Goal: Task Accomplishment & Management: Use online tool/utility

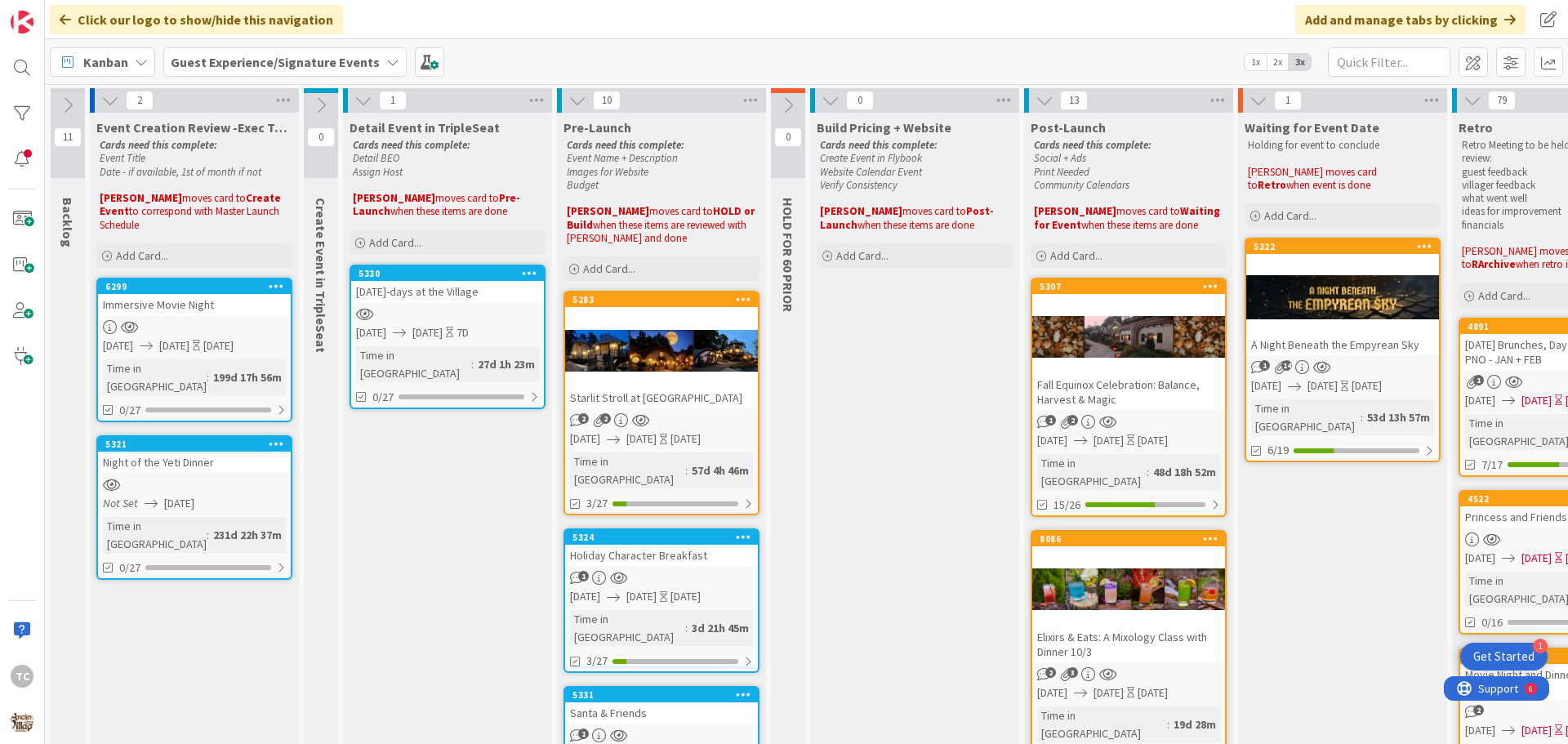
click at [314, 58] on b "Guest Experience/Signature Events" at bounding box center [275, 62] width 209 height 16
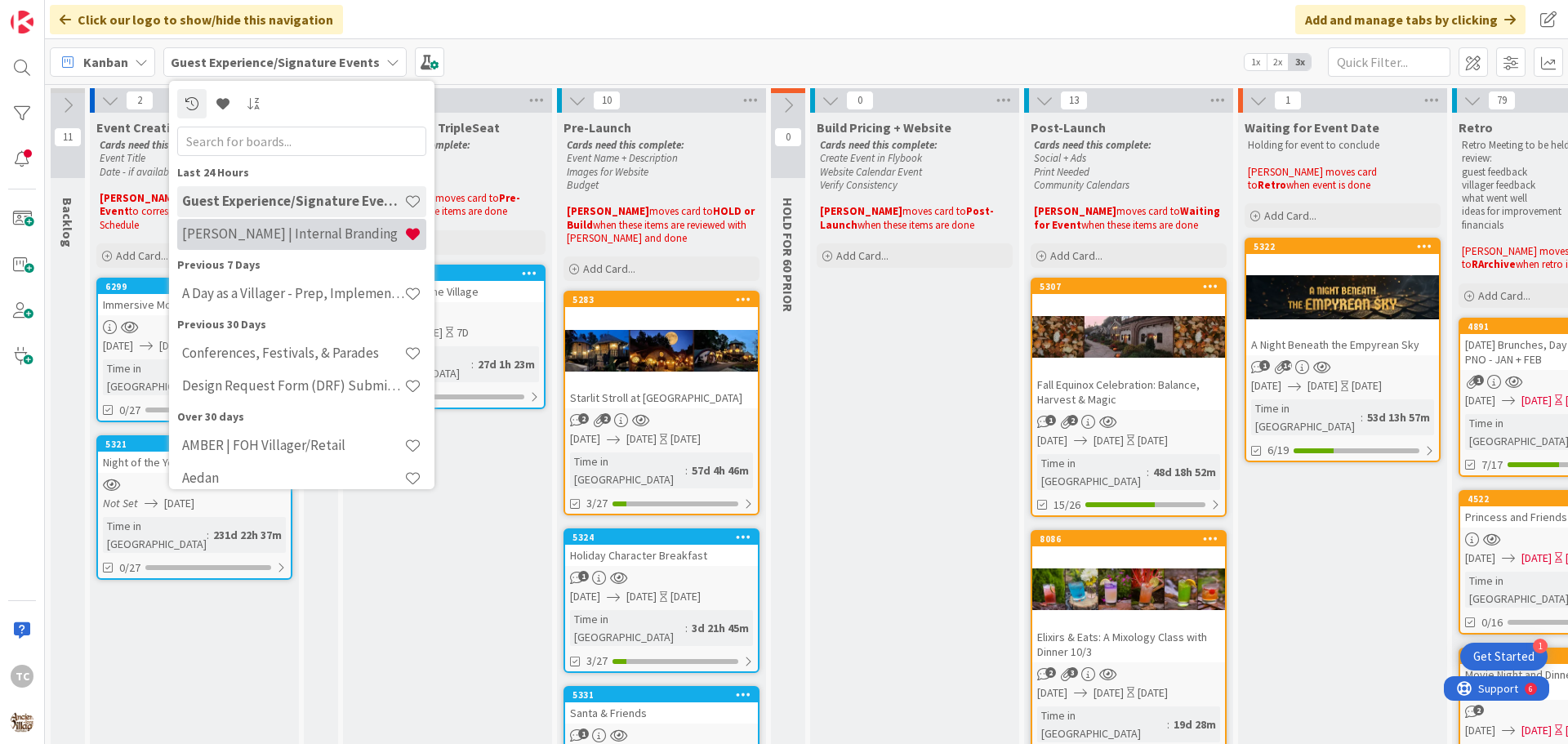
click at [258, 225] on div "[PERSON_NAME] | Internal Branding" at bounding box center [301, 234] width 249 height 31
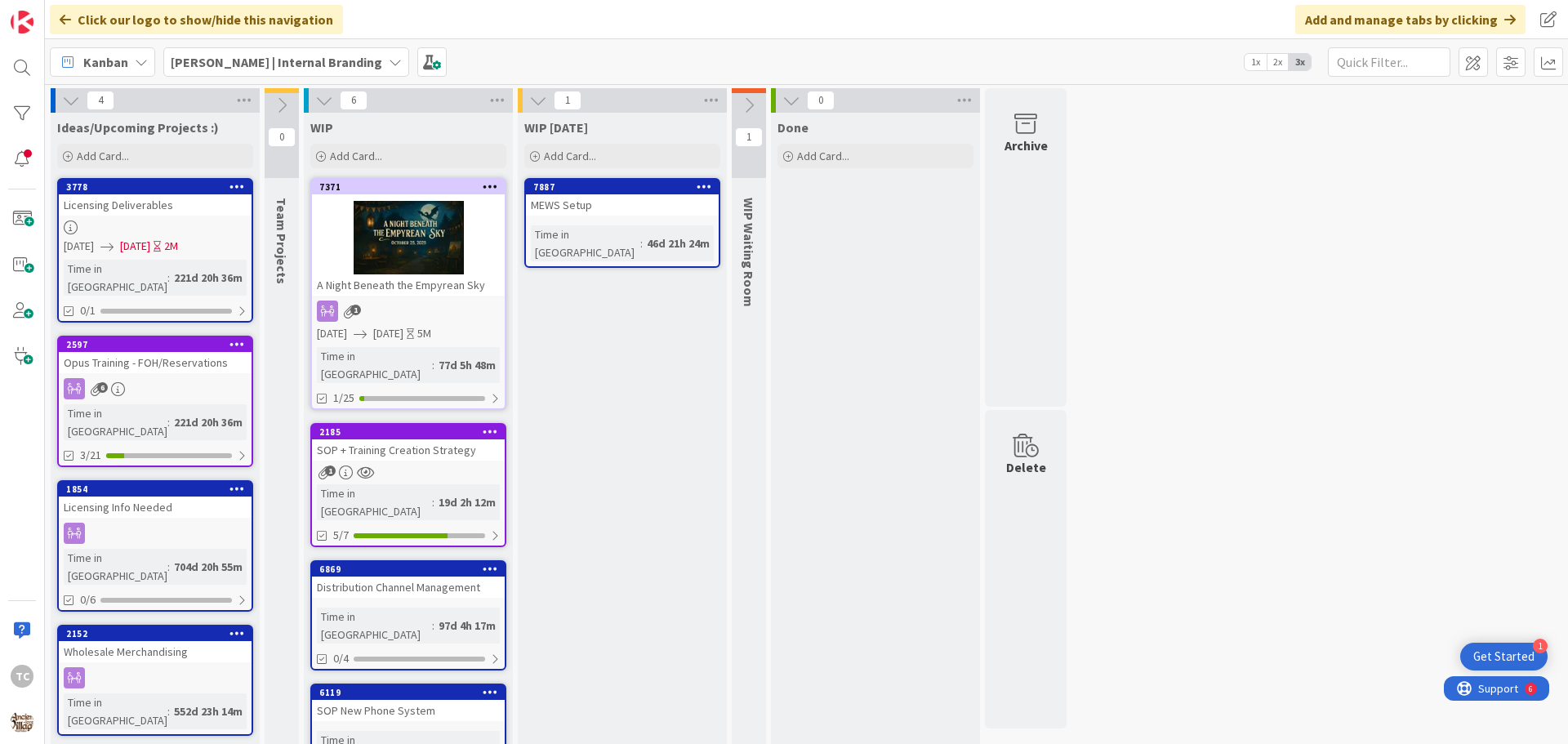
click at [260, 64] on b "[PERSON_NAME] | Internal Branding" at bounding box center [277, 62] width 212 height 16
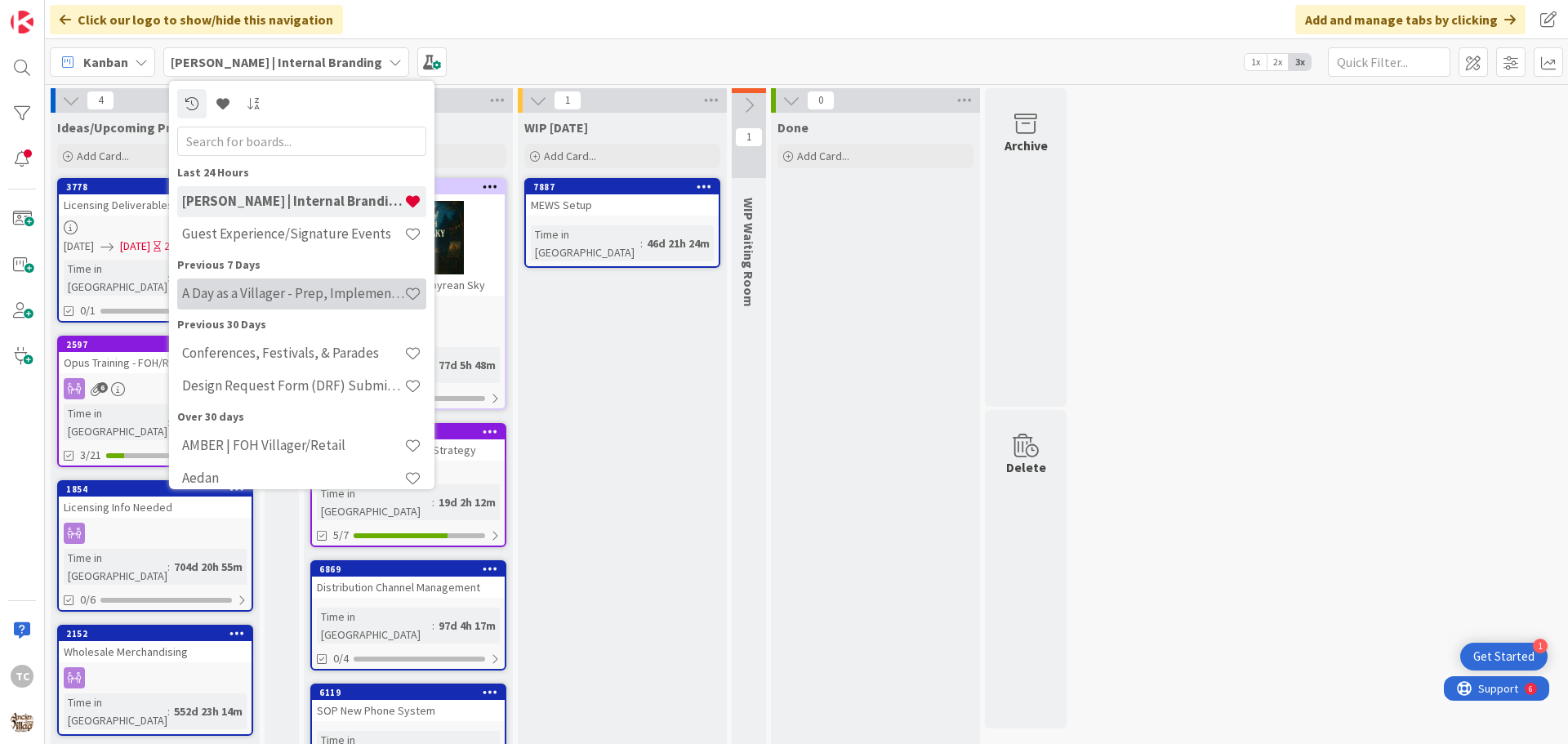
click at [198, 295] on h4 "A Day as a Villager - Prep, Implement and Execute" at bounding box center [293, 293] width 222 height 16
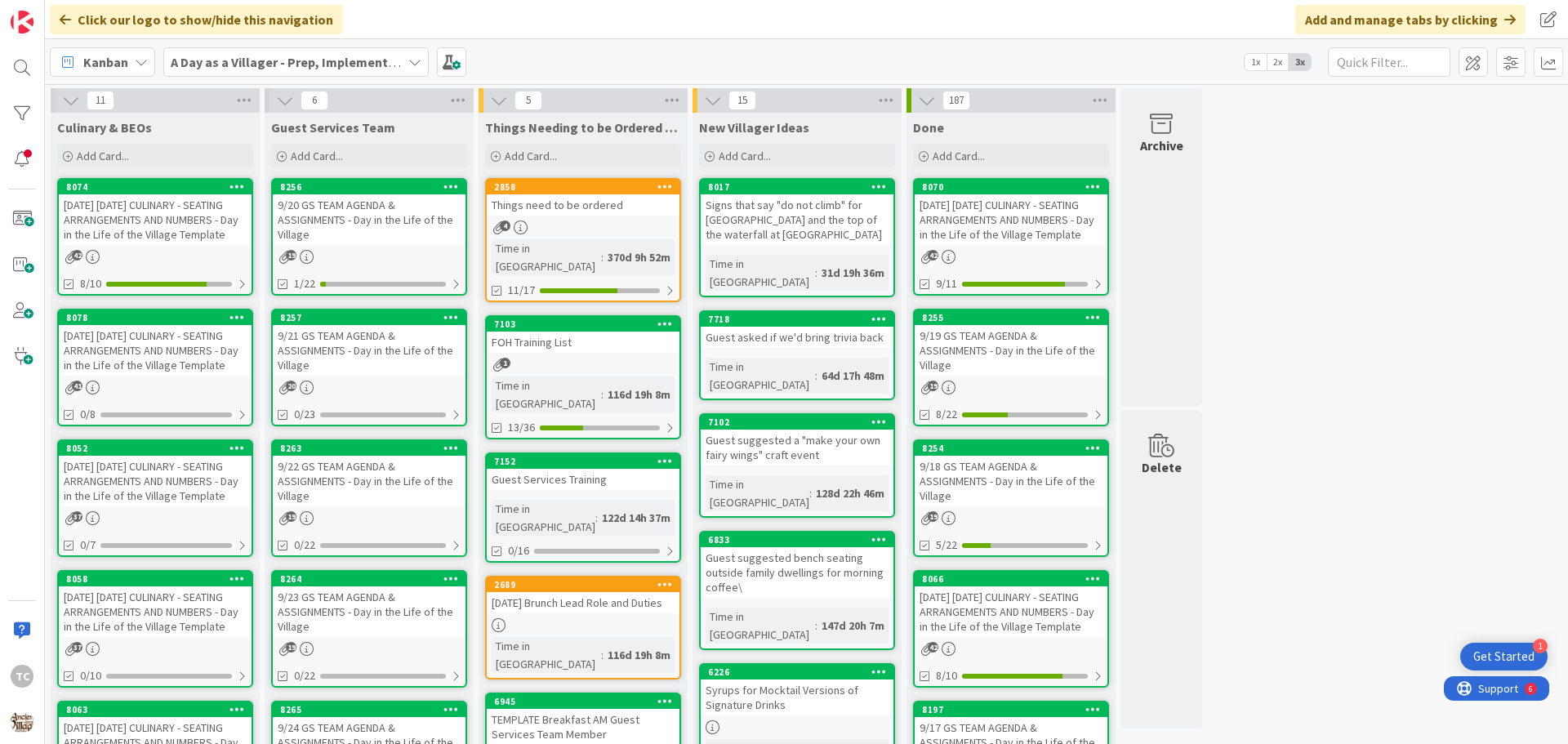
click at [545, 210] on div "Things need to be ordered" at bounding box center [583, 205] width 193 height 21
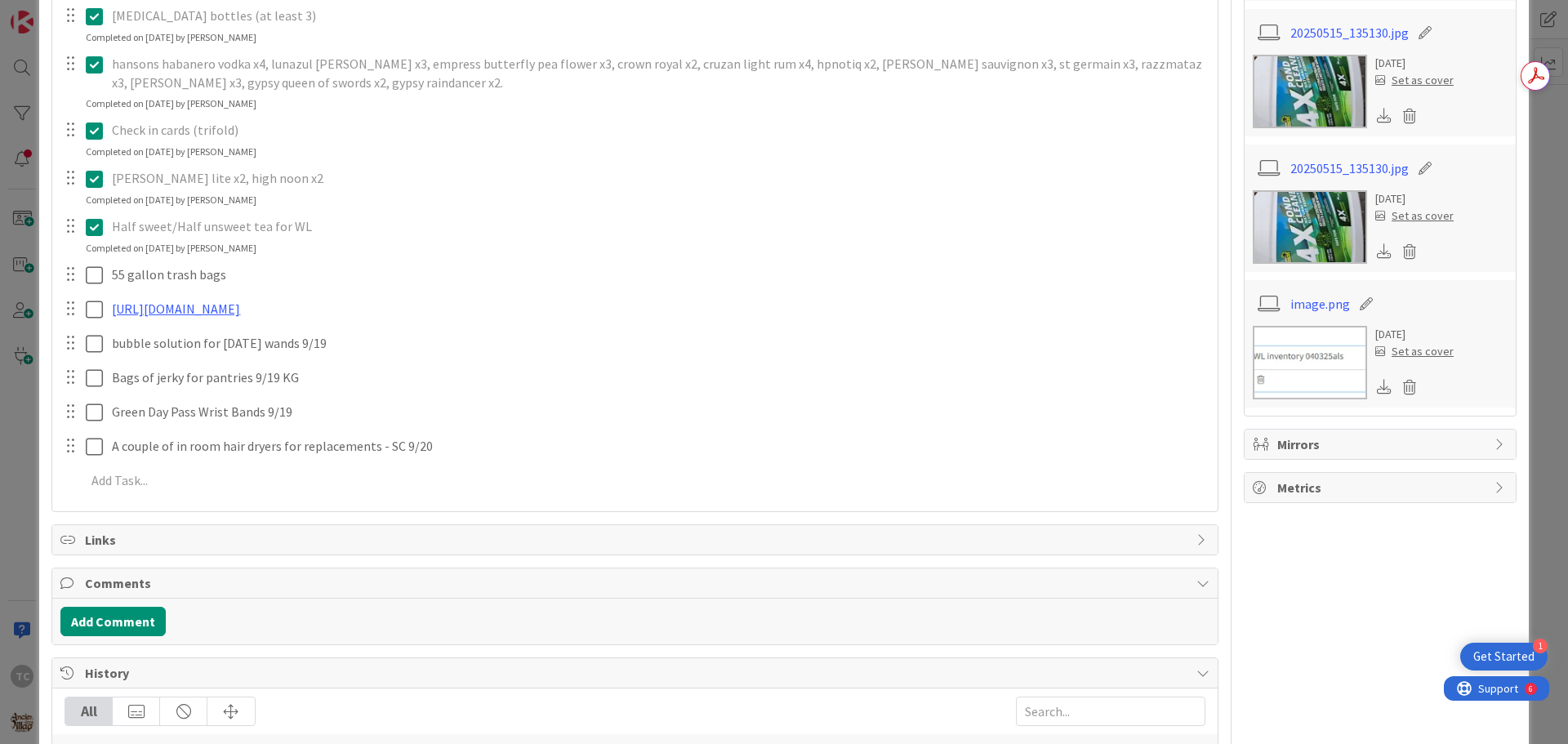
scroll to position [734, 0]
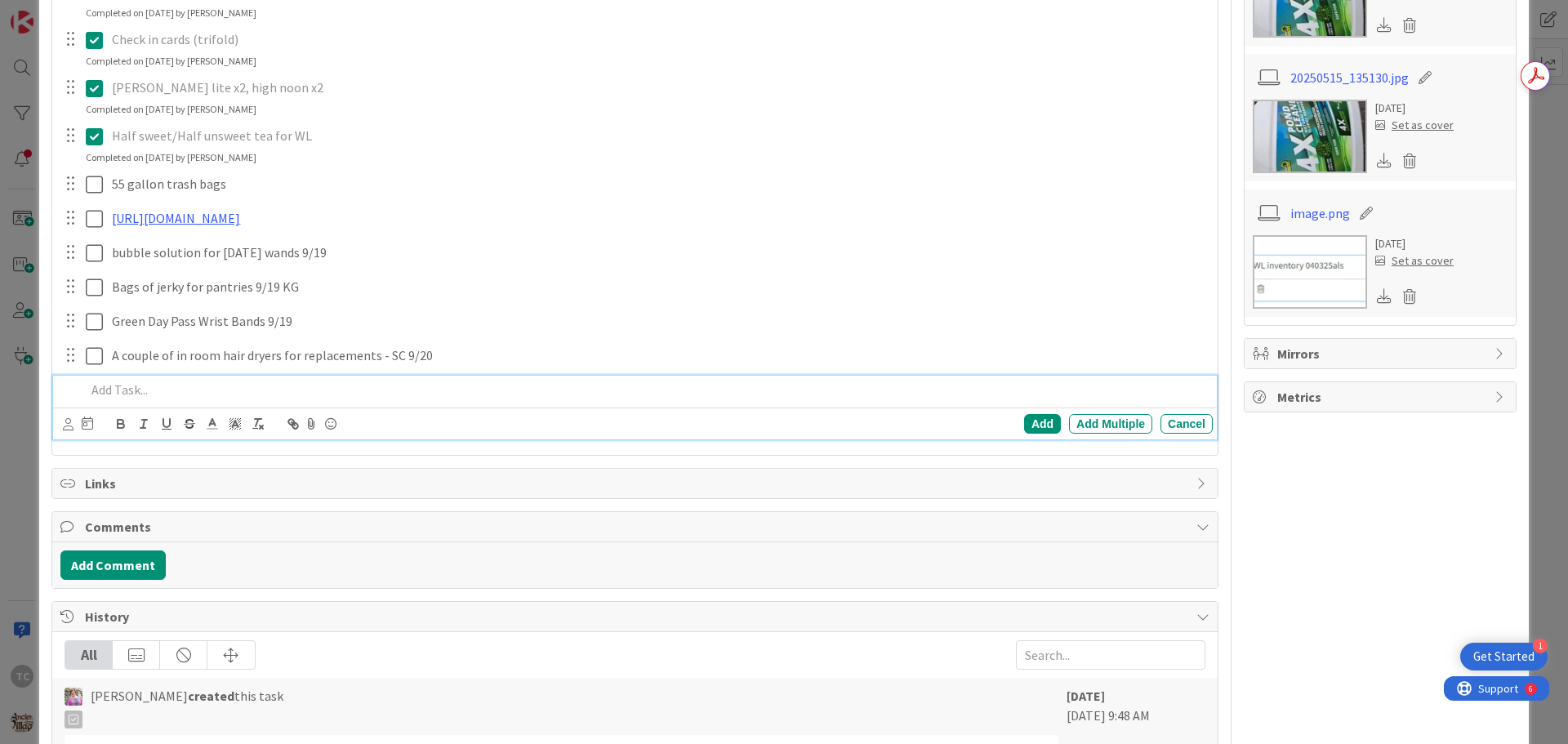
click at [127, 399] on p at bounding box center [646, 390] width 1120 height 19
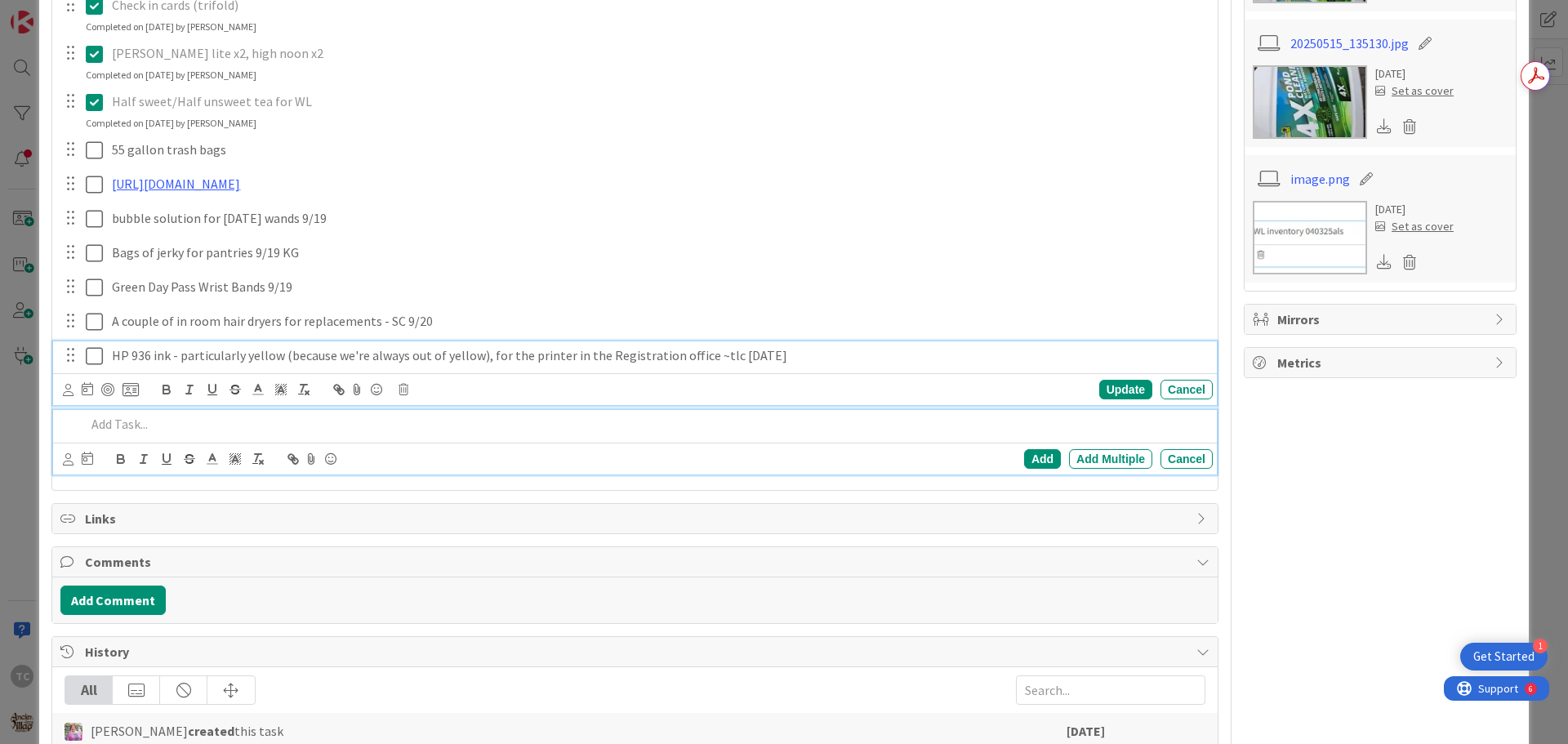
click at [341, 405] on div "HP 936 ink - particularly yellow (because we're always out of yellow), for the …" at bounding box center [635, 373] width 1163 height 64
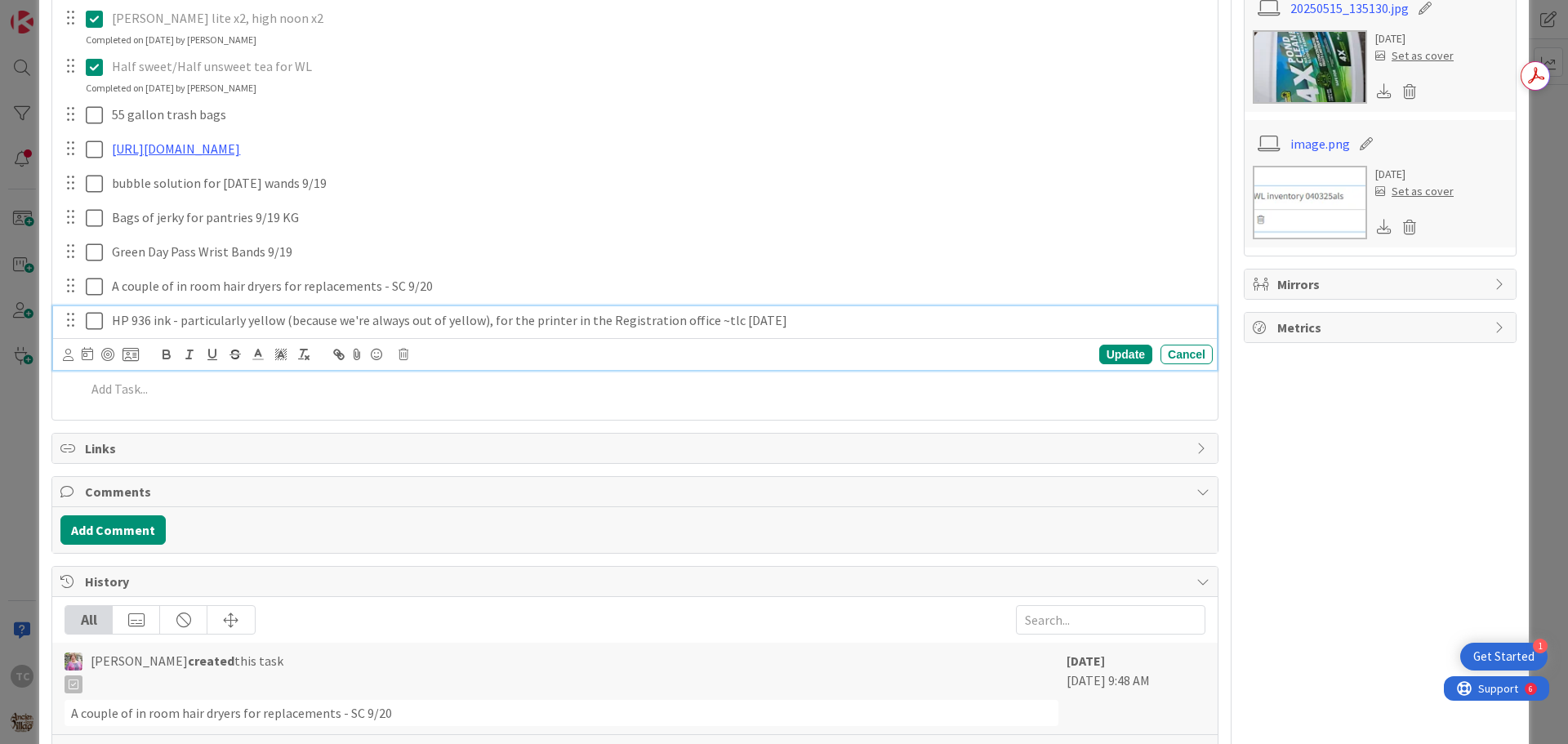
click at [367, 330] on p "HP 936 ink - particularly yellow (because we're always out of yellow), for the …" at bounding box center [659, 320] width 1094 height 19
click at [378, 330] on p "HP 936 ink - particularly yellow (because we're always out of yellow), for the …" at bounding box center [659, 320] width 1094 height 19
click at [194, 362] on icon "button" at bounding box center [189, 354] width 15 height 15
click at [793, 330] on p "HP 936 ink - particularly yellow (because we're always out of yellow), for the …" at bounding box center [659, 320] width 1094 height 19
click at [1113, 364] on div "Update" at bounding box center [1125, 354] width 53 height 20
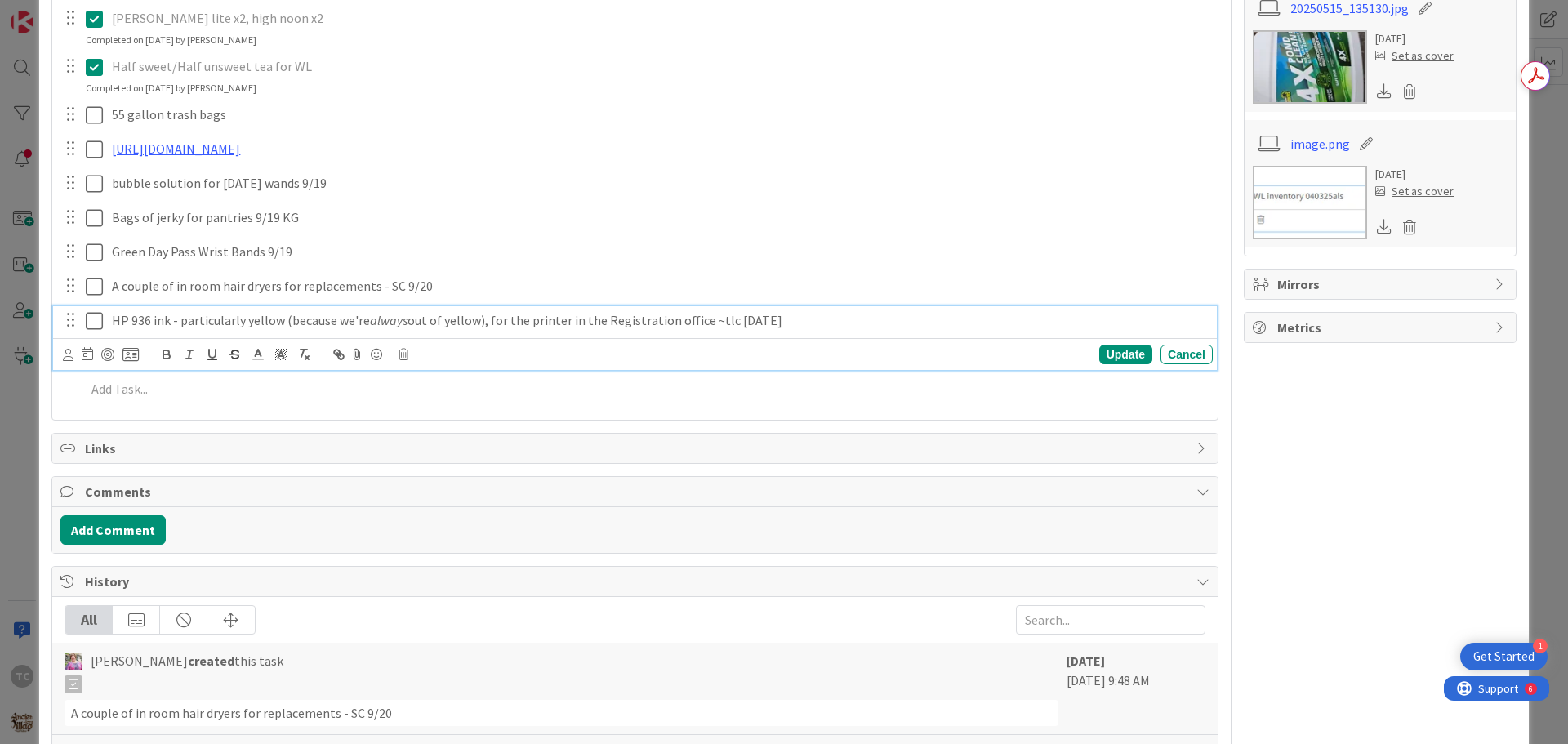
click at [278, 330] on p "HP 936 ink - particularly yellow (because we're always out of yellow), for the …" at bounding box center [659, 320] width 1094 height 19
click at [486, 330] on p "HP 936 ink - particularly yellow (because we're always out of yellow), for the …" at bounding box center [659, 320] width 1094 height 19
click at [1105, 364] on div "Update" at bounding box center [1125, 354] width 53 height 20
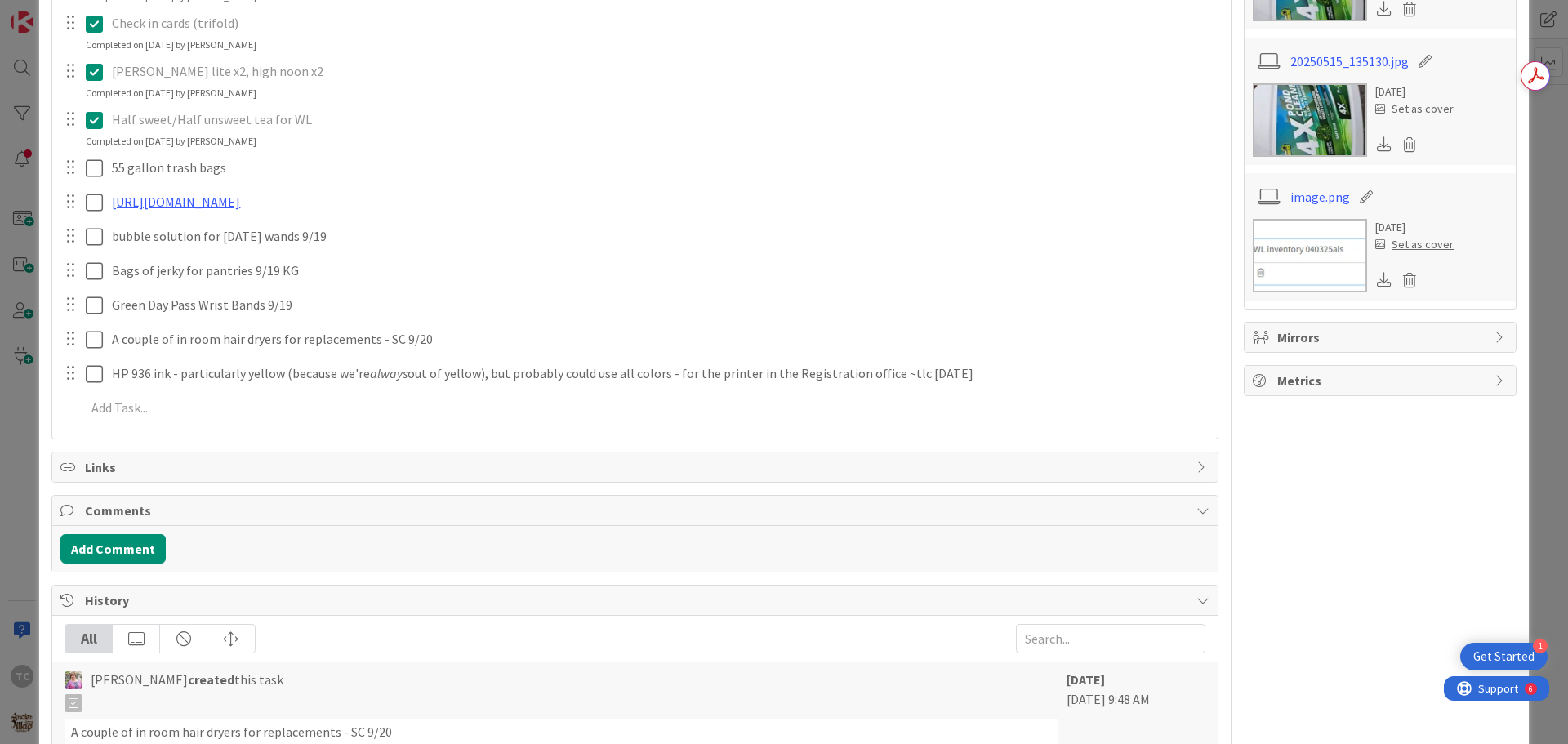
scroll to position [722, 0]
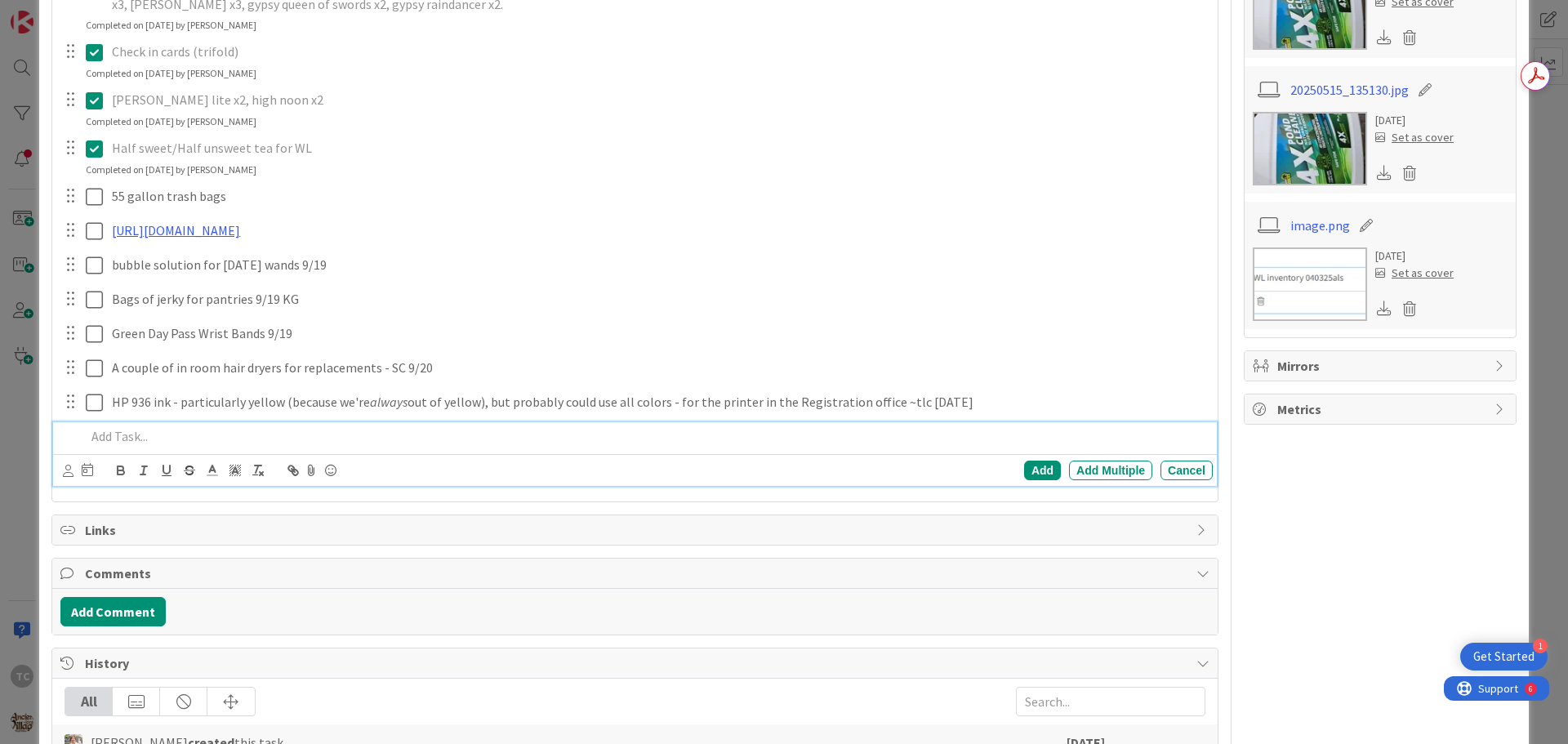
click at [153, 446] on p at bounding box center [646, 437] width 1120 height 19
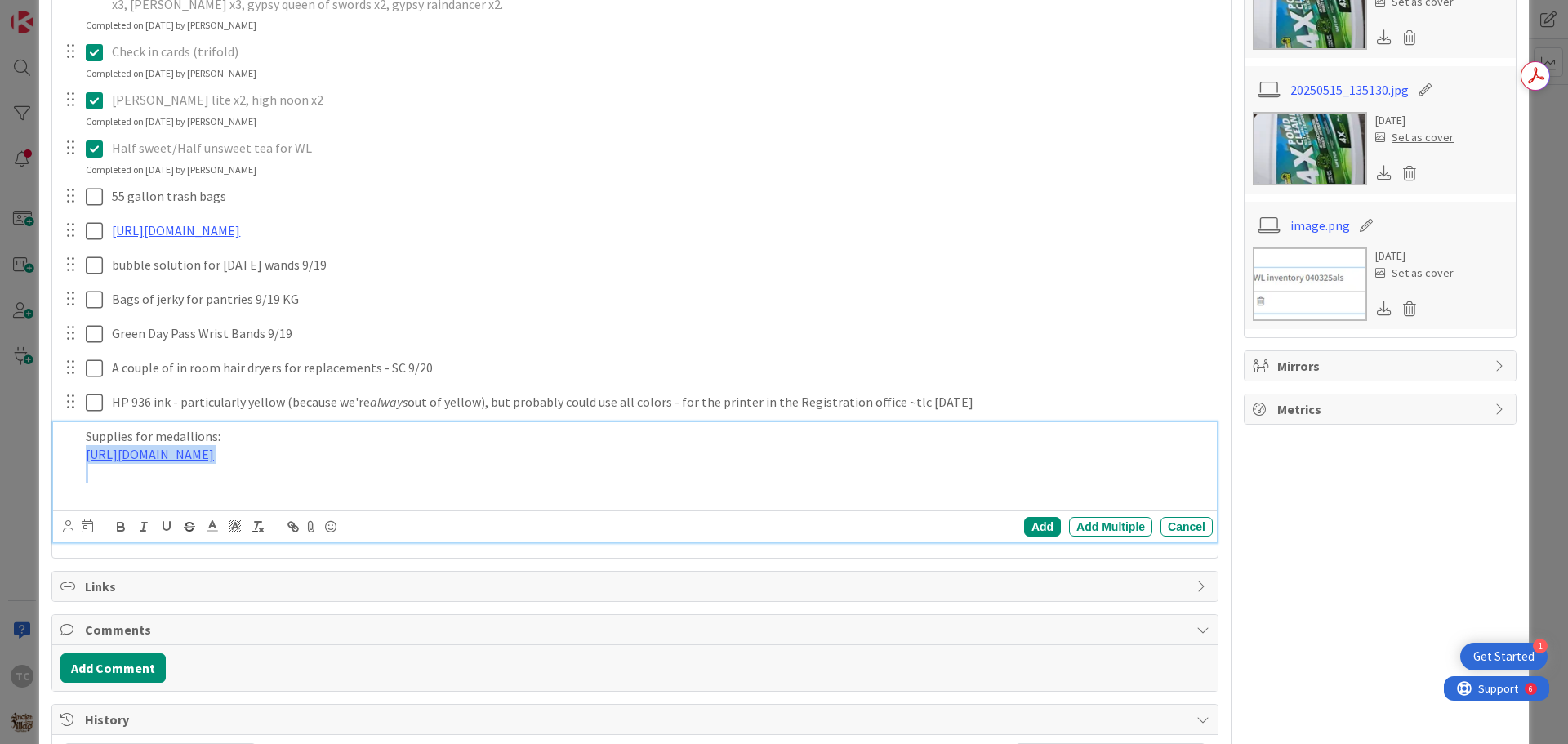
drag, startPoint x: 386, startPoint y: 610, endPoint x: 70, endPoint y: 530, distance: 326.0
click at [70, 506] on div "Supplies for medallions: [URL][DOMAIN_NAME]" at bounding box center [636, 464] width 1153 height 84
click at [288, 534] on icon "button" at bounding box center [293, 526] width 15 height 15
click at [289, 527] on icon "button" at bounding box center [291, 523] width 6 height 6
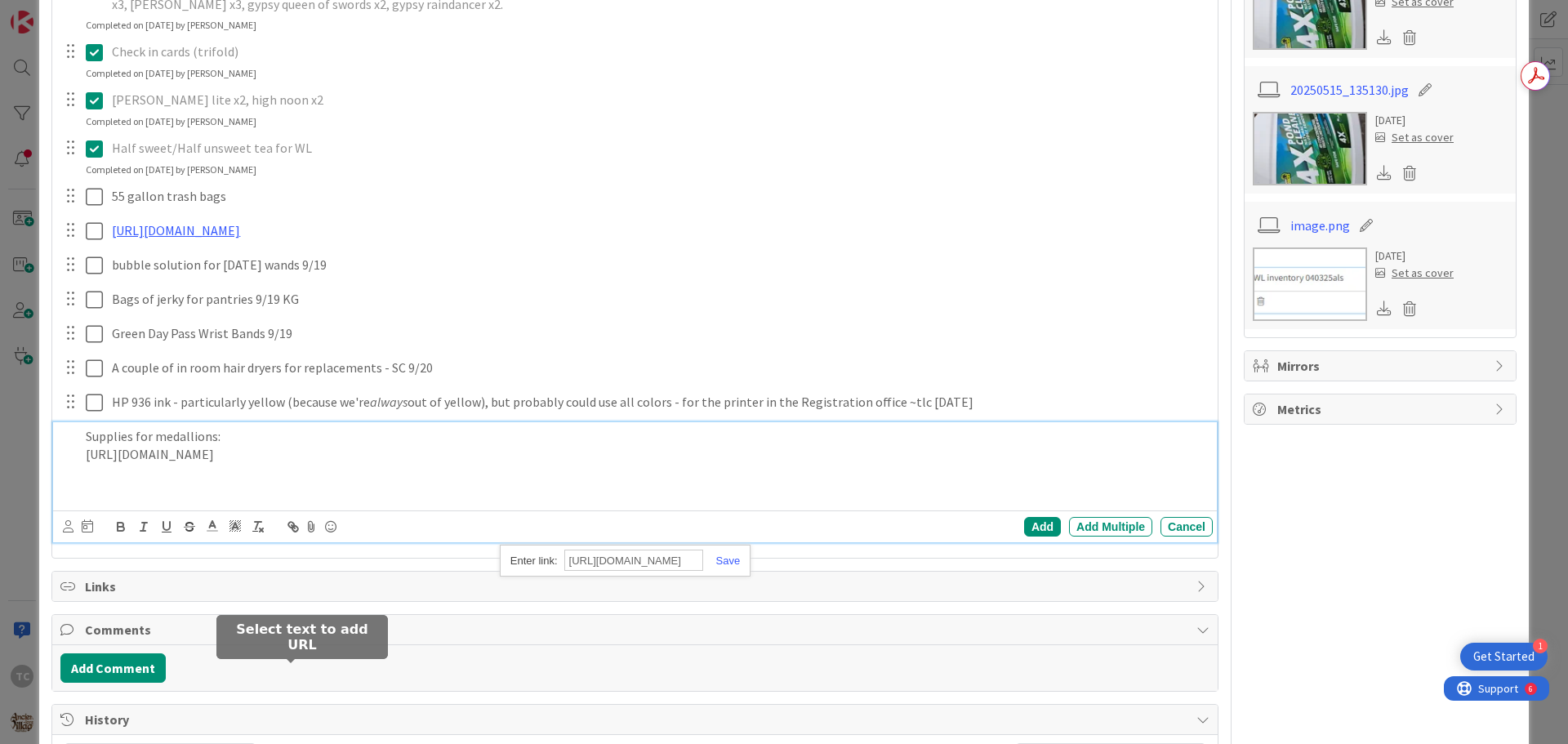
click at [294, 534] on icon "button" at bounding box center [293, 526] width 15 height 15
click at [862, 501] on p at bounding box center [646, 492] width 1120 height 19
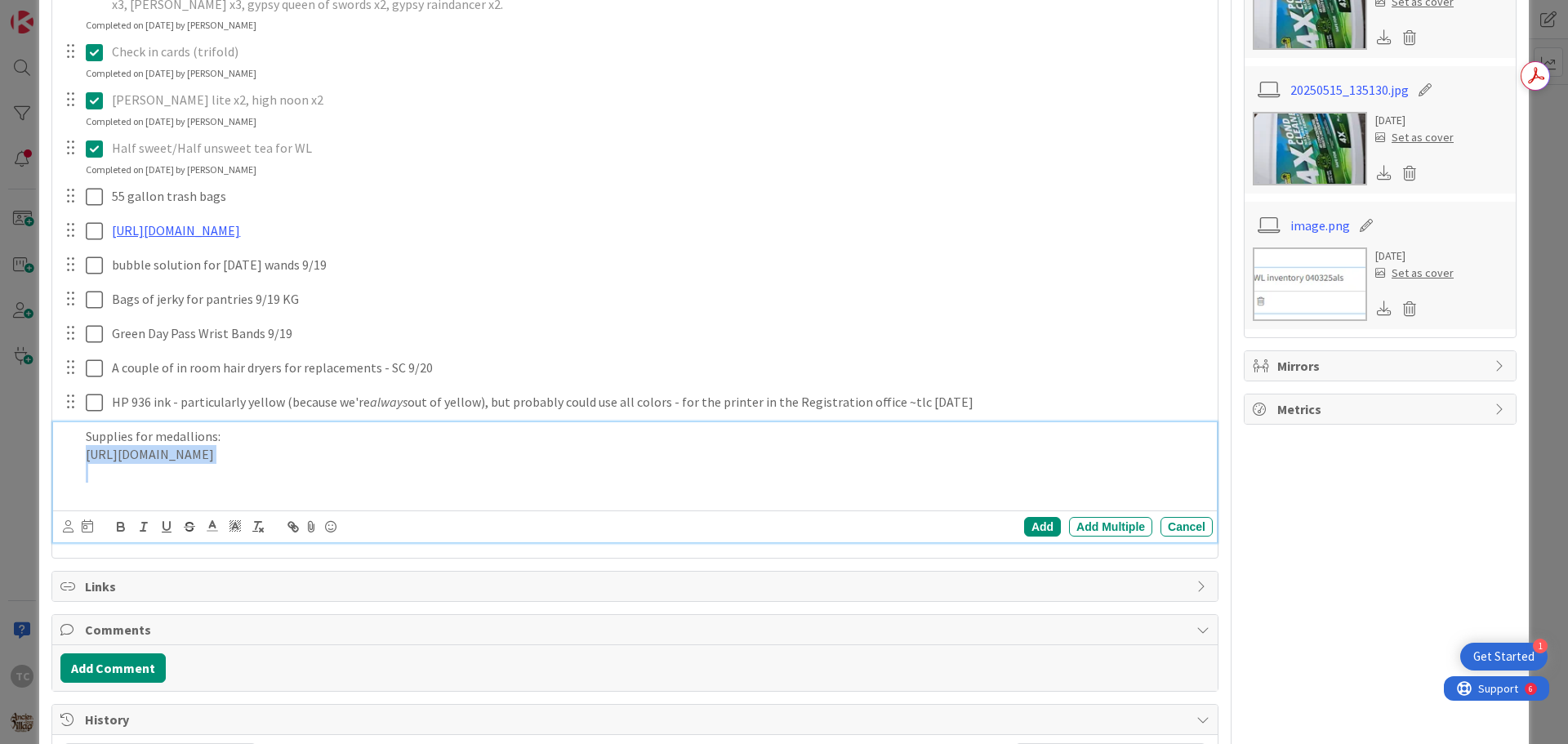
drag, startPoint x: 378, startPoint y: 612, endPoint x: 70, endPoint y: 521, distance: 321.2
click at [70, 506] on div "Supplies for medallions: [URL][DOMAIN_NAME]" at bounding box center [636, 464] width 1153 height 84
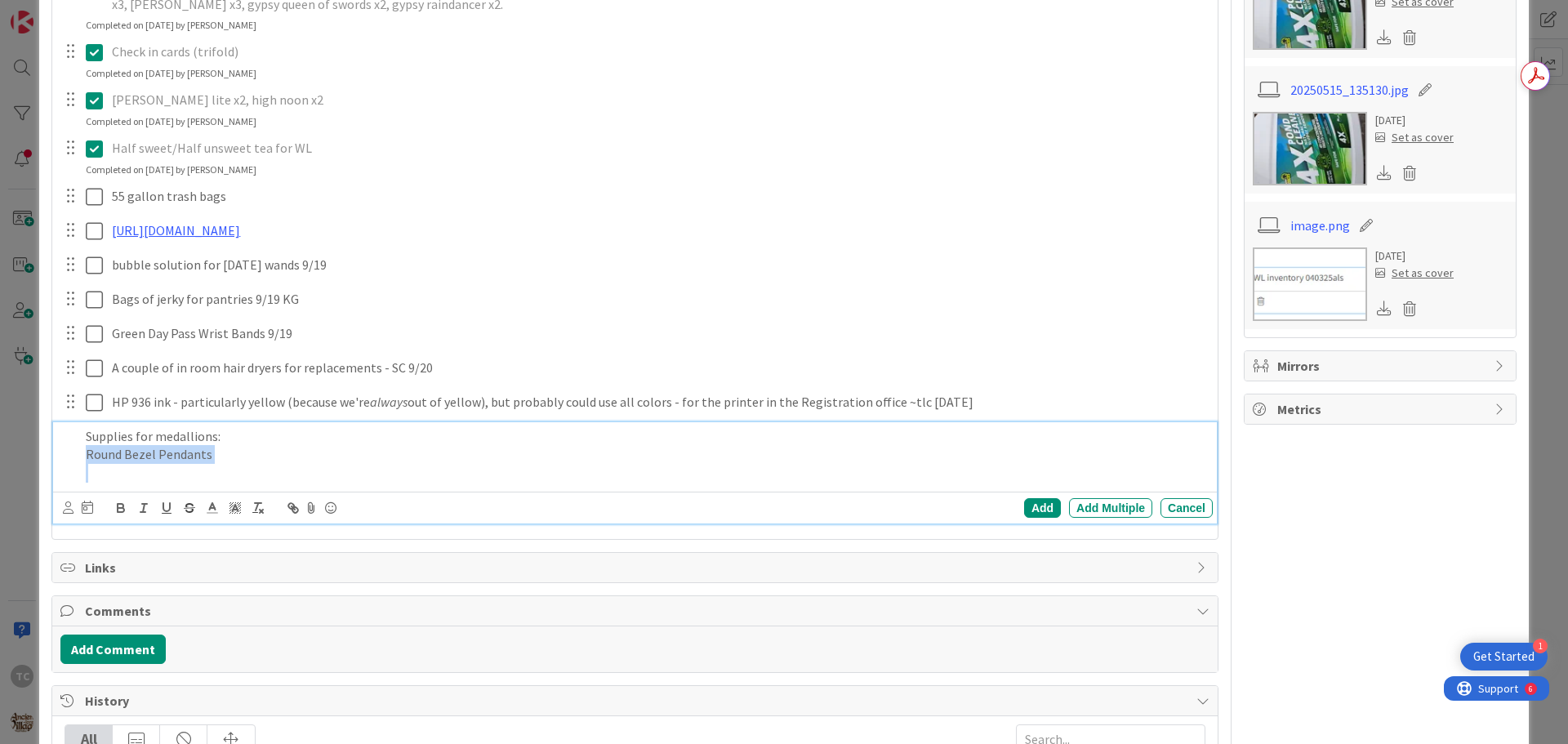
drag, startPoint x: 216, startPoint y: 538, endPoint x: 75, endPoint y: 527, distance: 141.4
click at [75, 487] on div "Supplies for medallions: Round Bezel Pendants [URL][DOMAIN_NAME]" at bounding box center [636, 454] width 1153 height 65
click at [295, 515] on icon "button" at bounding box center [293, 508] width 15 height 15
paste input "[URL][DOMAIN_NAME]"
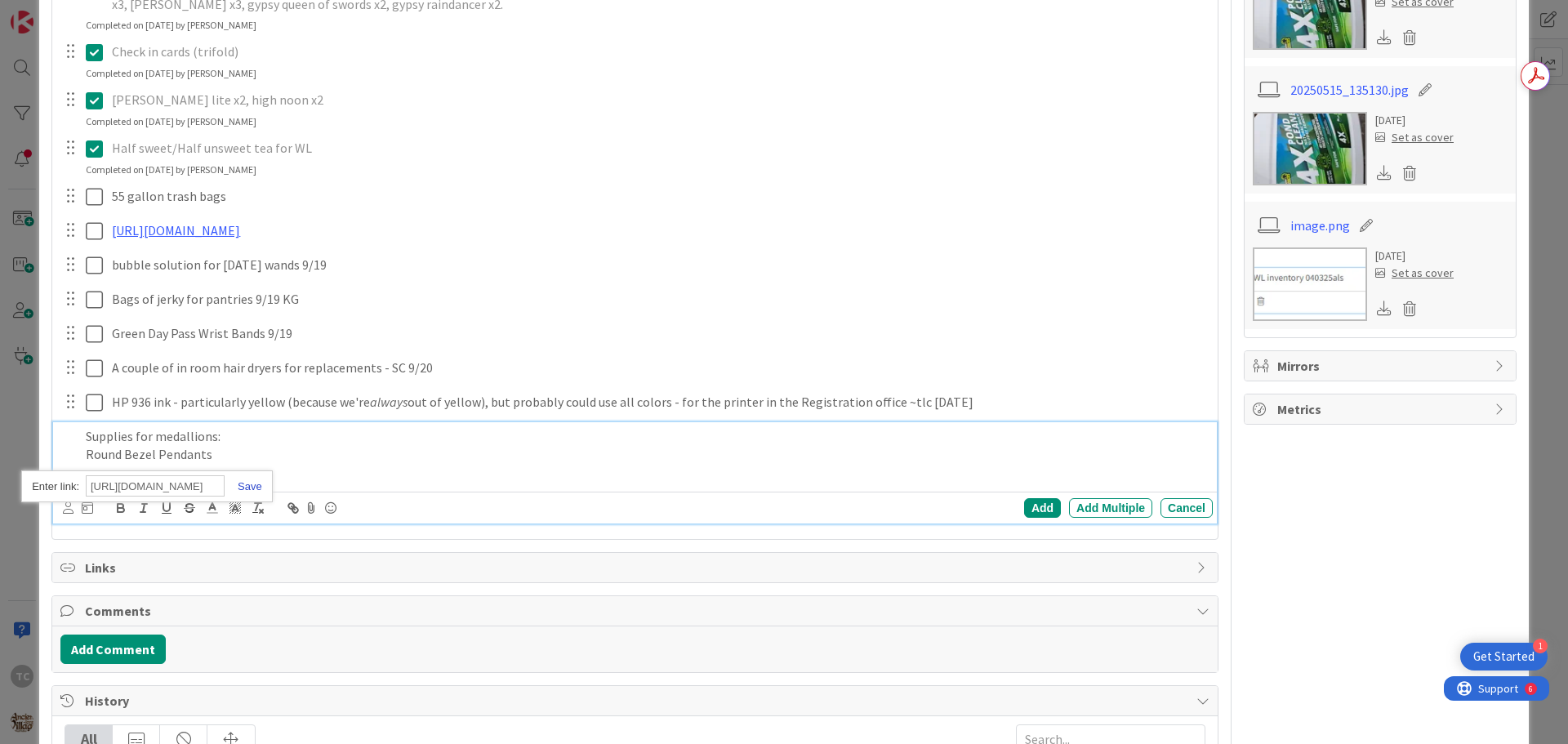
click at [239, 492] on link at bounding box center [243, 486] width 37 height 12
click at [234, 464] on p "Round Bezel Pendants" at bounding box center [646, 455] width 1120 height 19
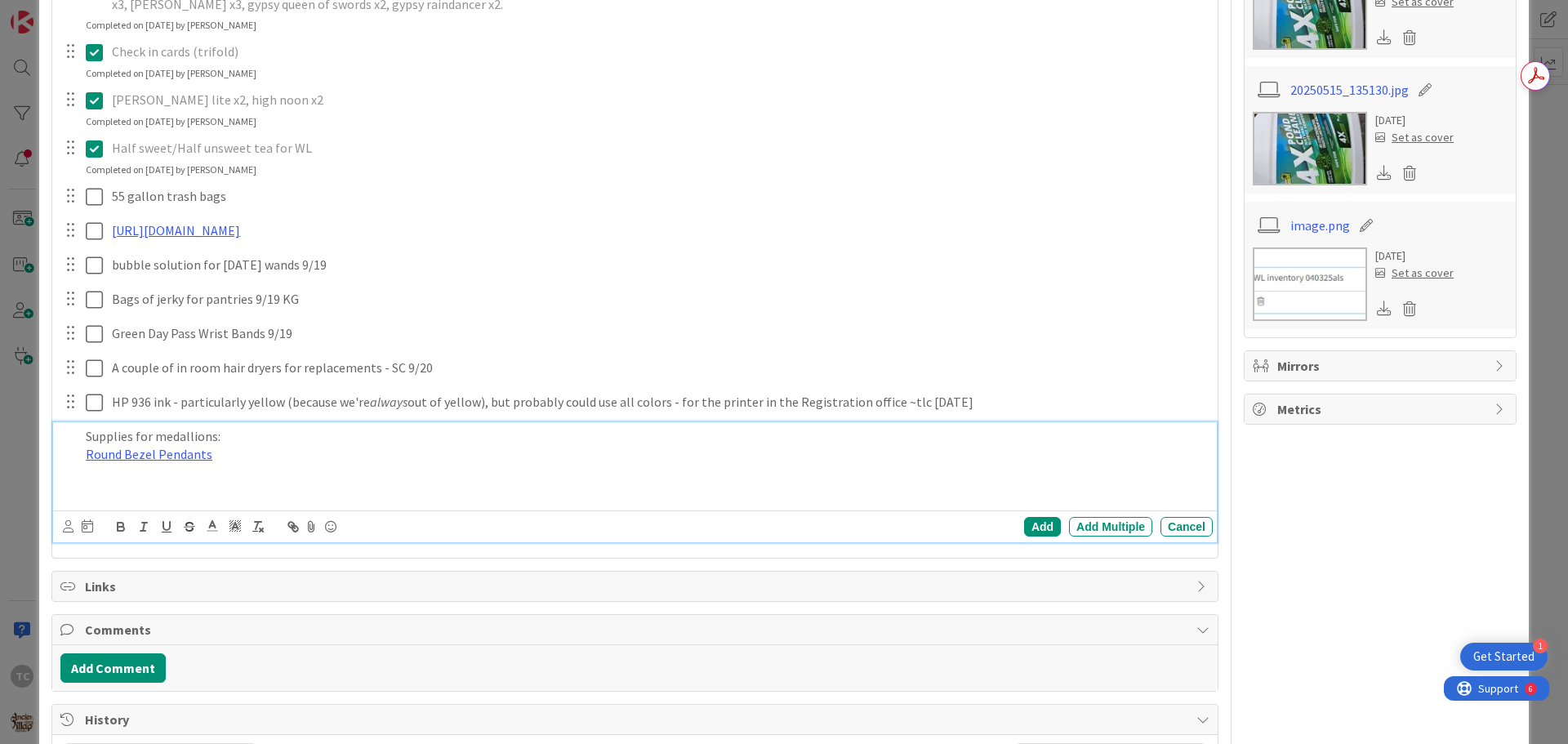
click at [159, 483] on p at bounding box center [646, 473] width 1120 height 19
drag, startPoint x: 157, startPoint y: 547, endPoint x: 72, endPoint y: 541, distance: 85.2
click at [72, 506] on div "Supplies for medallions: Round Bezel Pendants Glass Domes" at bounding box center [636, 464] width 1153 height 84
click at [294, 527] on icon "button" at bounding box center [291, 523] width 6 height 6
paste input "[URL][DOMAIN_NAME]"
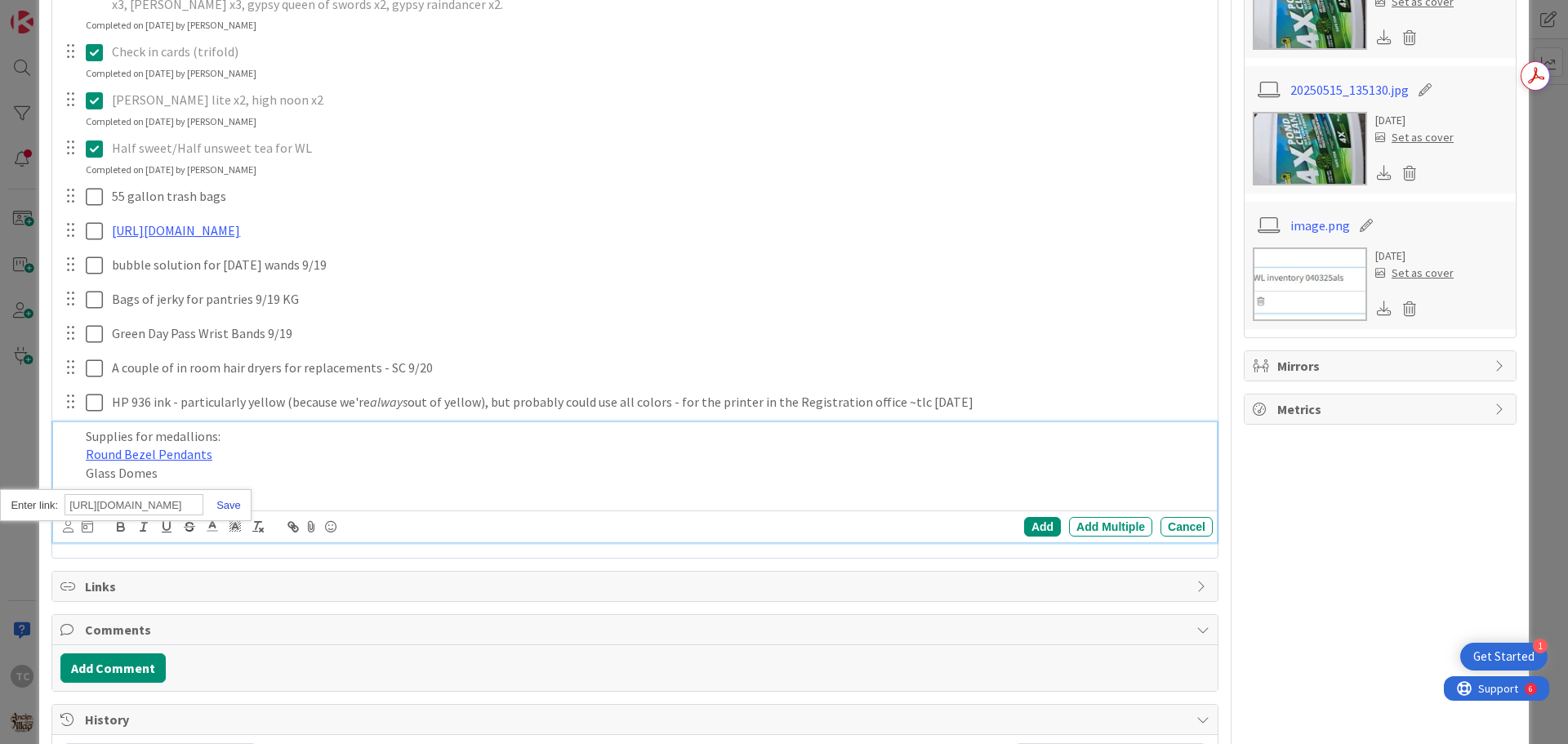
click at [229, 511] on link at bounding box center [221, 505] width 37 height 12
click at [187, 483] on p "Glass Domes" at bounding box center [646, 473] width 1120 height 19
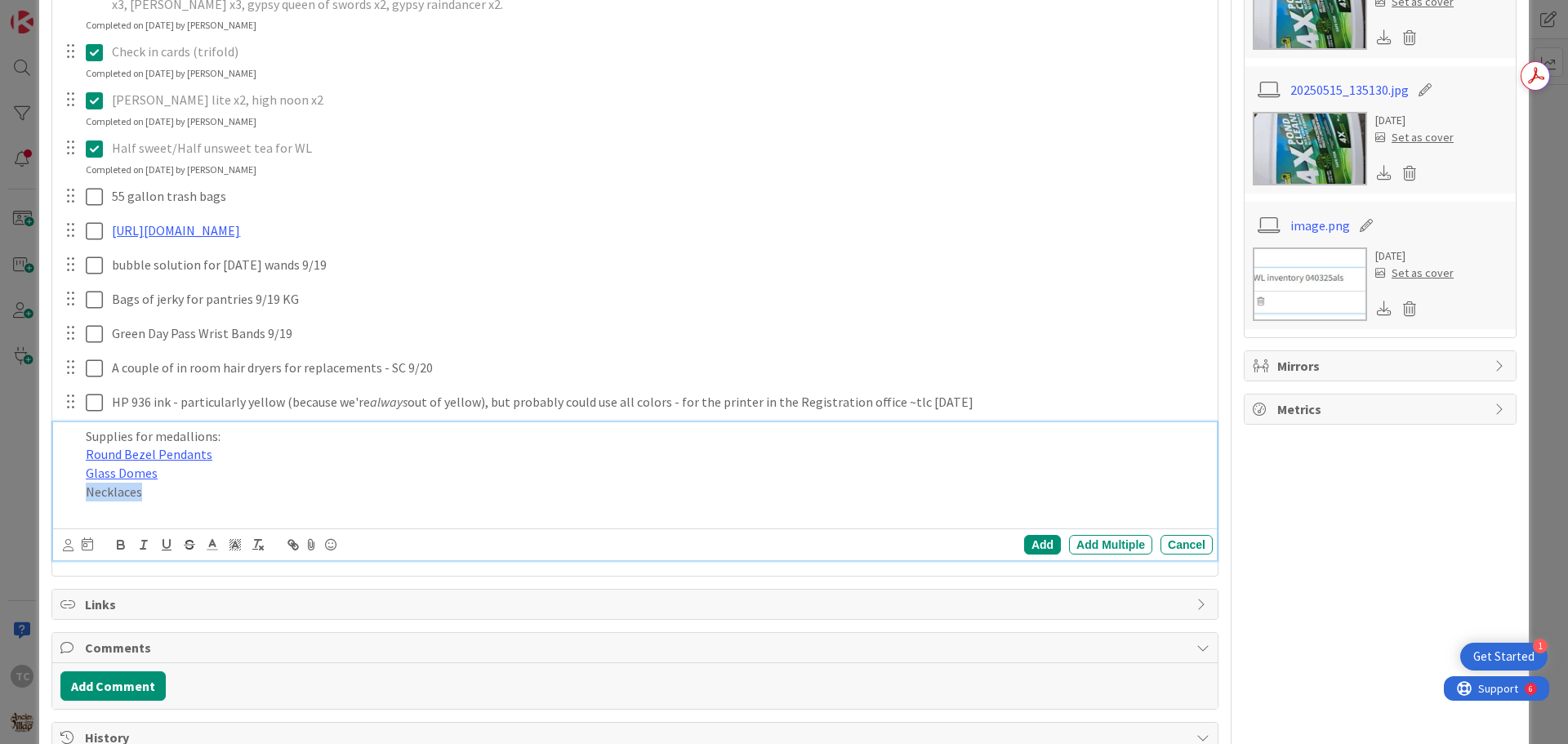
drag, startPoint x: 148, startPoint y: 570, endPoint x: 81, endPoint y: 570, distance: 67.0
click at [81, 525] on div "Supplies for medallions: Round Bezel Pendants Glass Domes Necklaces" at bounding box center [645, 473] width 1133 height 103
click at [295, 552] on icon "button" at bounding box center [293, 544] width 15 height 15
paste input "[URL][DOMAIN_NAME]"
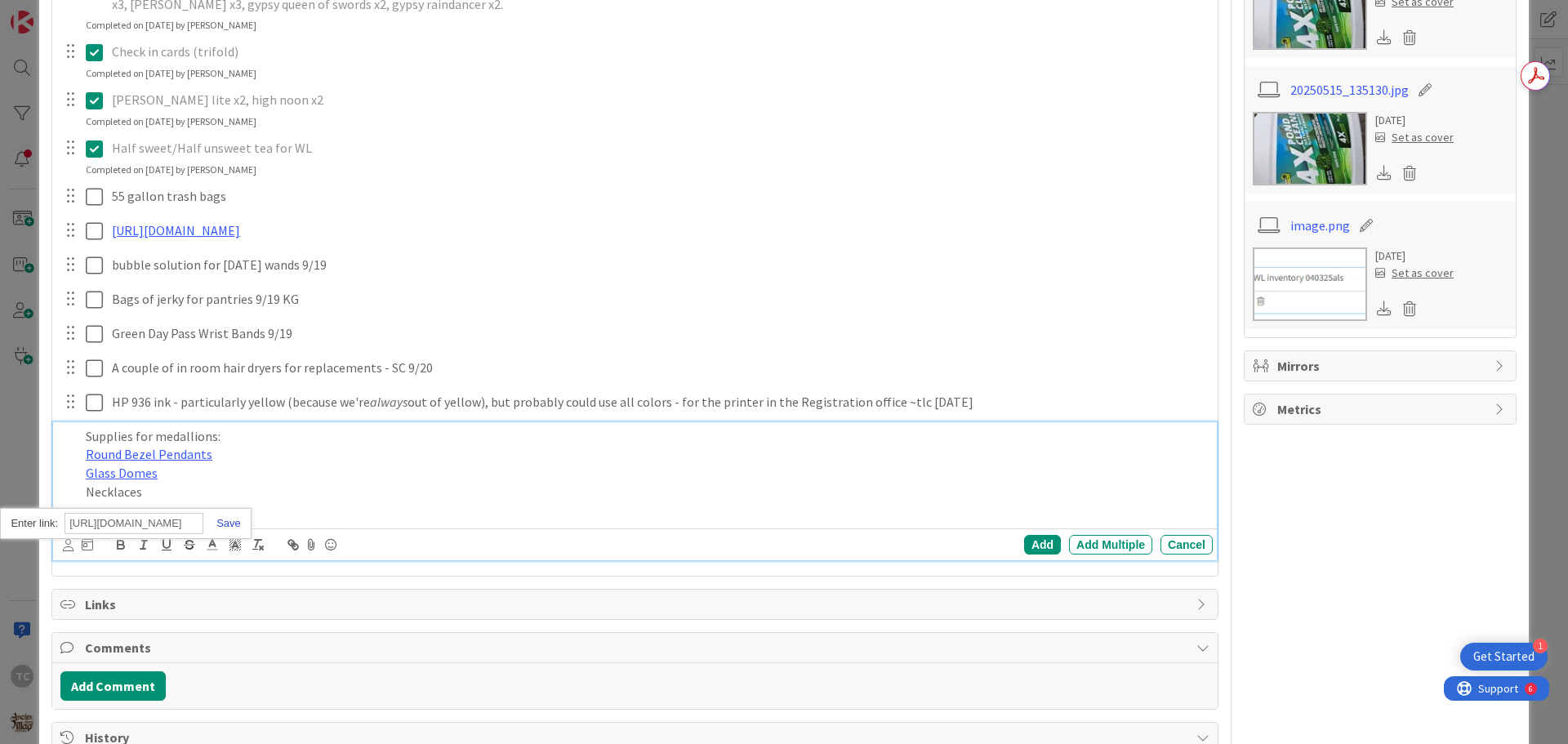
click at [224, 529] on link at bounding box center [221, 523] width 37 height 12
click at [146, 501] on p "Necklaces" at bounding box center [646, 492] width 1120 height 19
click at [175, 501] on p "Necklaces" at bounding box center [646, 492] width 1120 height 19
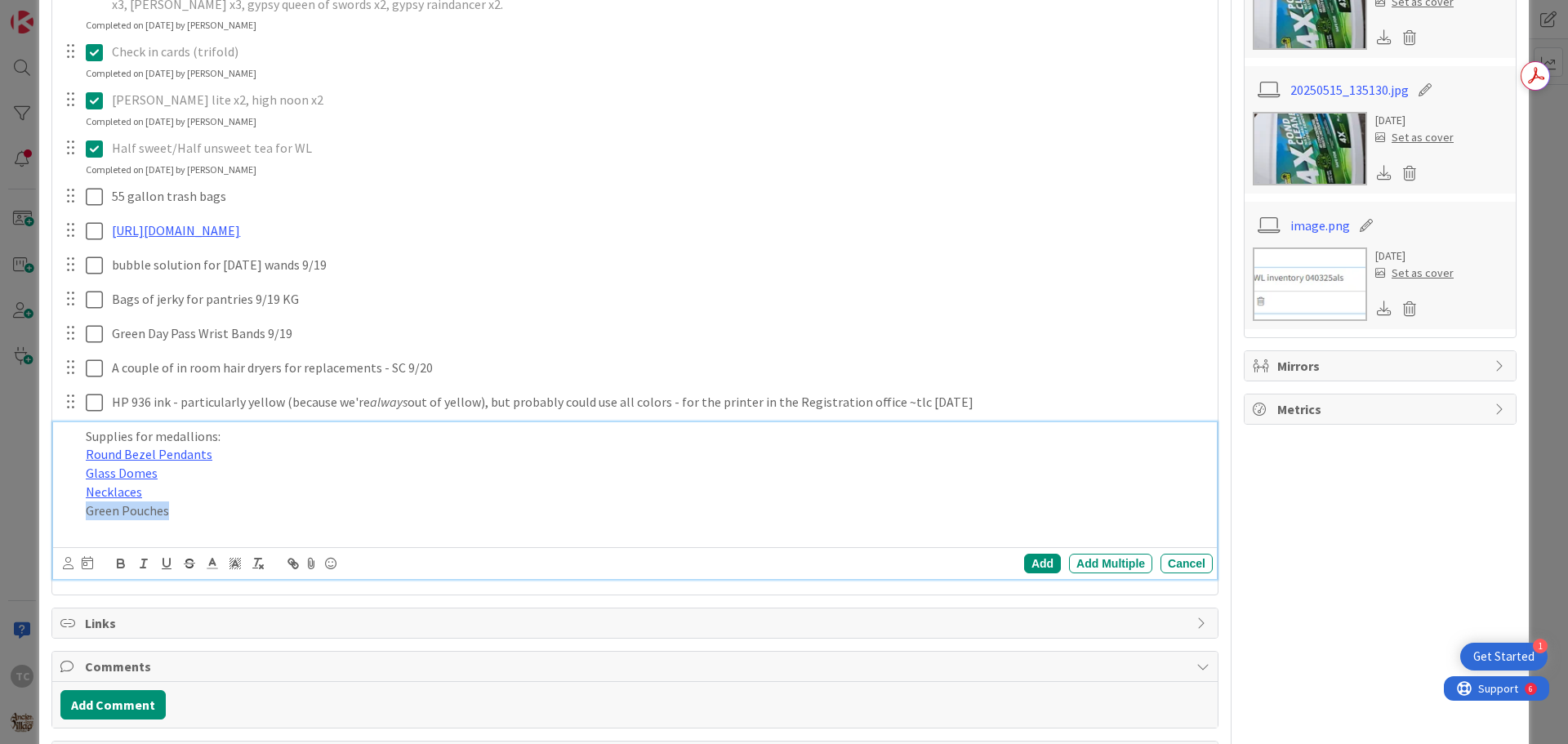
drag, startPoint x: 186, startPoint y: 587, endPoint x: 72, endPoint y: 592, distance: 114.1
click at [72, 543] on div "Supplies for medallions: Round Bezel Pendants Glass Domes Necklaces Green Pouch…" at bounding box center [636, 482] width 1153 height 121
click at [293, 564] on icon "button" at bounding box center [291, 561] width 6 height 6
paste input "[URL][DOMAIN_NAME]"
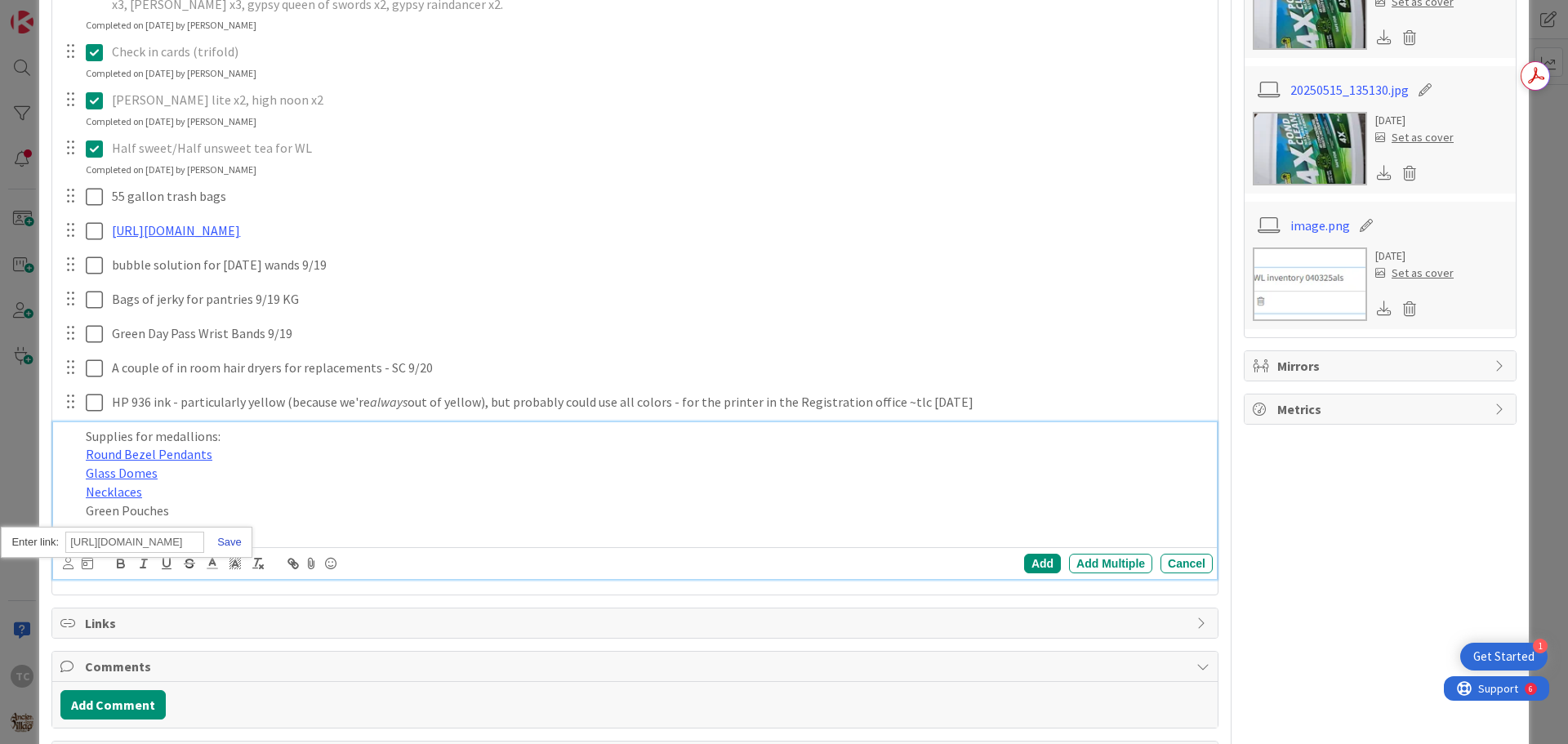
type input "[URL][DOMAIN_NAME]"
click at [228, 548] on link at bounding box center [222, 542] width 37 height 12
click at [213, 446] on p "Supplies for medallions:" at bounding box center [646, 437] width 1120 height 19
click at [223, 446] on p "Supplies for medallions (enough to make at least 100):" at bounding box center [646, 437] width 1120 height 19
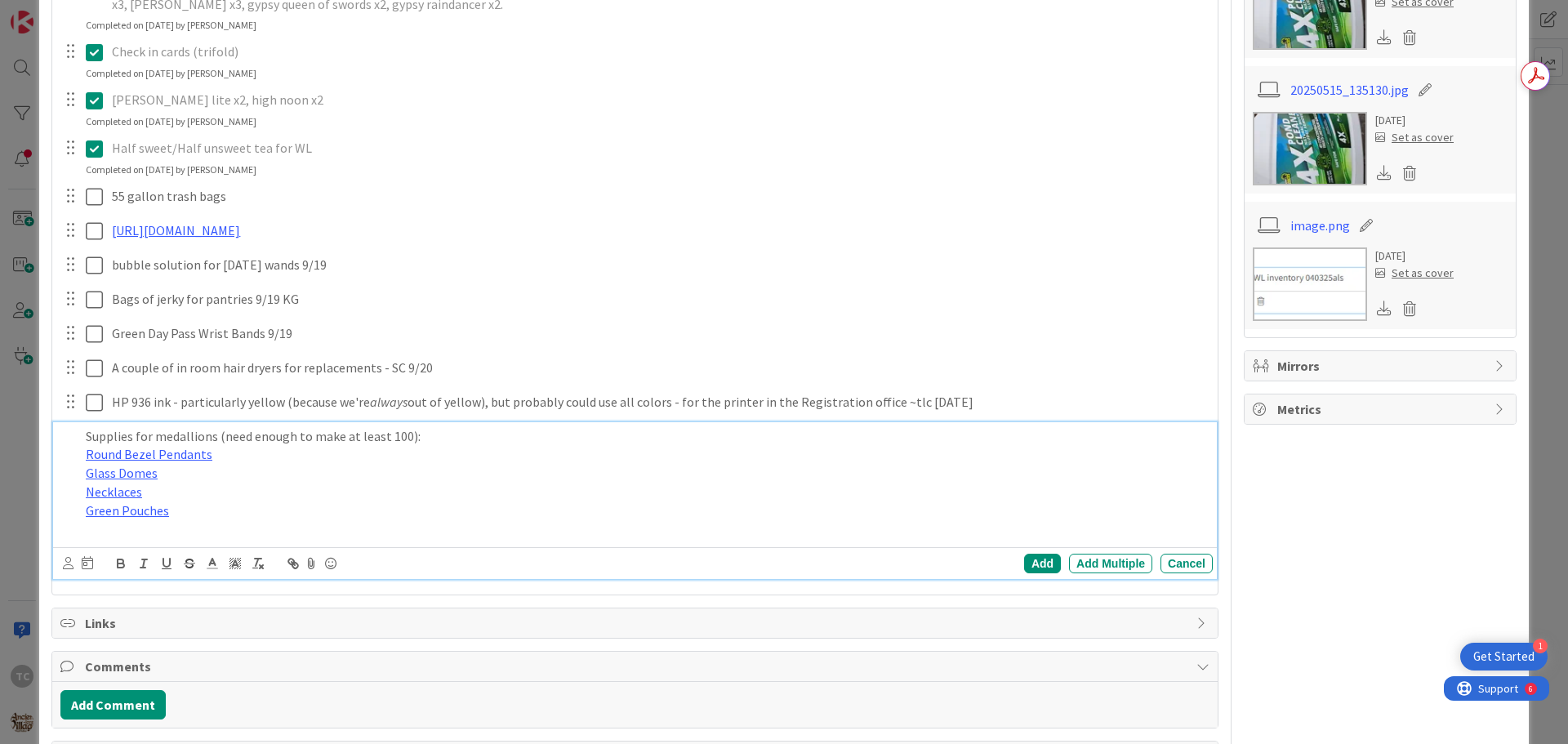
drag, startPoint x: 405, startPoint y: 510, endPoint x: 434, endPoint y: 531, distance: 35.8
click at [405, 446] on p "Supplies for medallions (need enough to make at least 100):" at bounding box center [646, 437] width 1120 height 19
click at [407, 446] on p "Supplies for medallions (need enough to make at least 100):" at bounding box center [646, 437] width 1120 height 19
click at [185, 520] on p "Green Pouches" at bounding box center [646, 510] width 1120 height 19
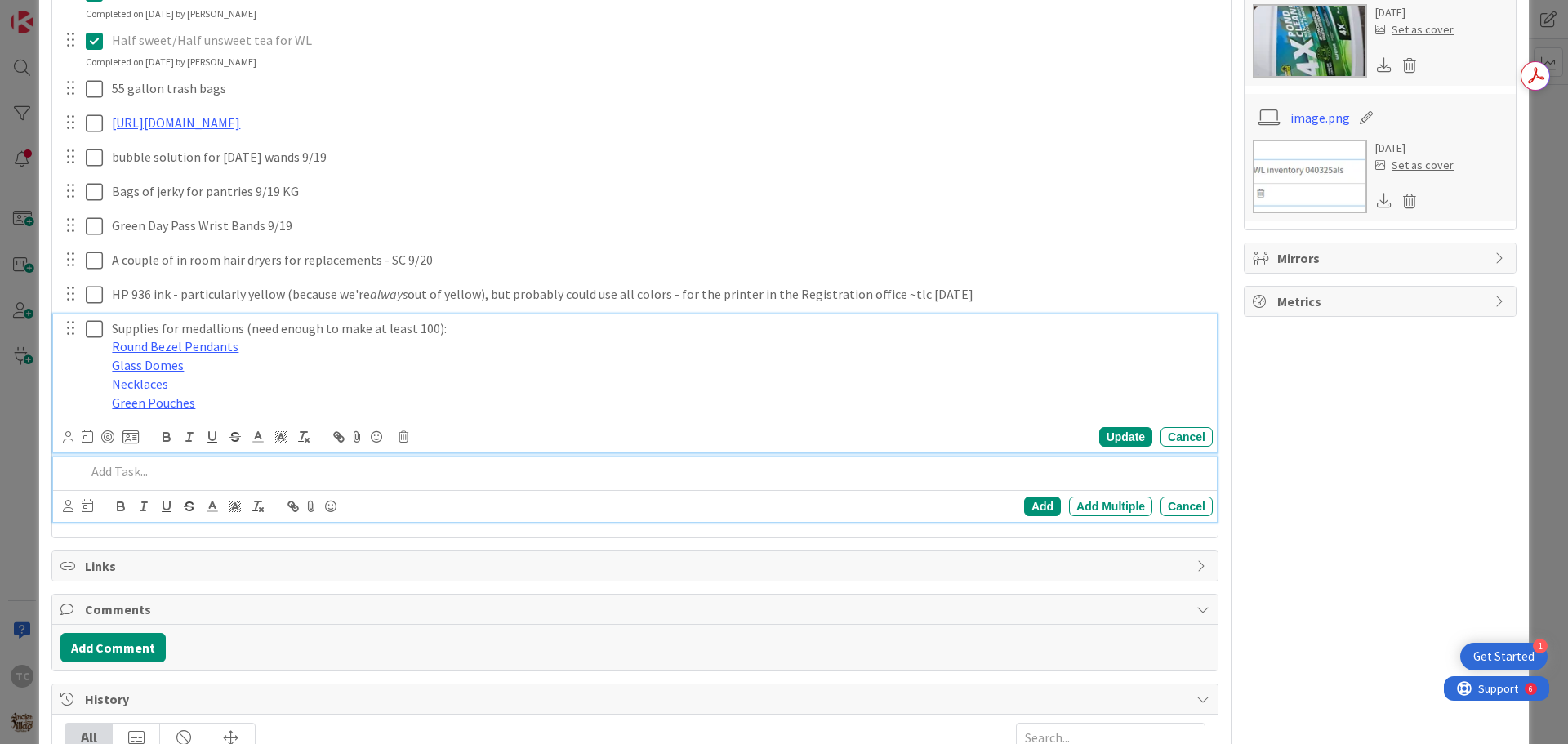
click at [220, 453] on div "Supplies for medallions (need enough to make at least 100): Round Bezel Pendant…" at bounding box center [635, 384] width 1163 height 139
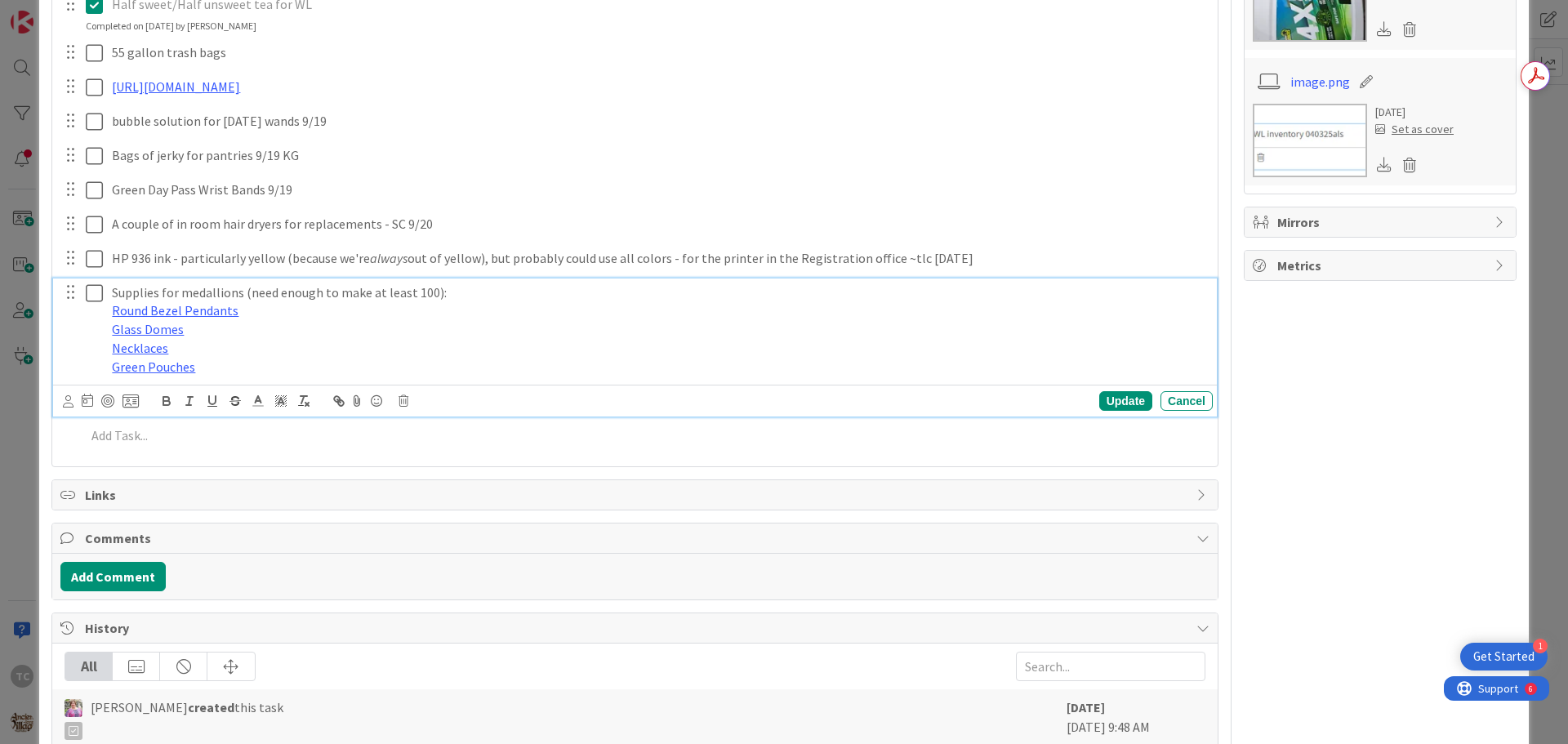
click at [251, 377] on p "Green Pouches" at bounding box center [659, 367] width 1094 height 19
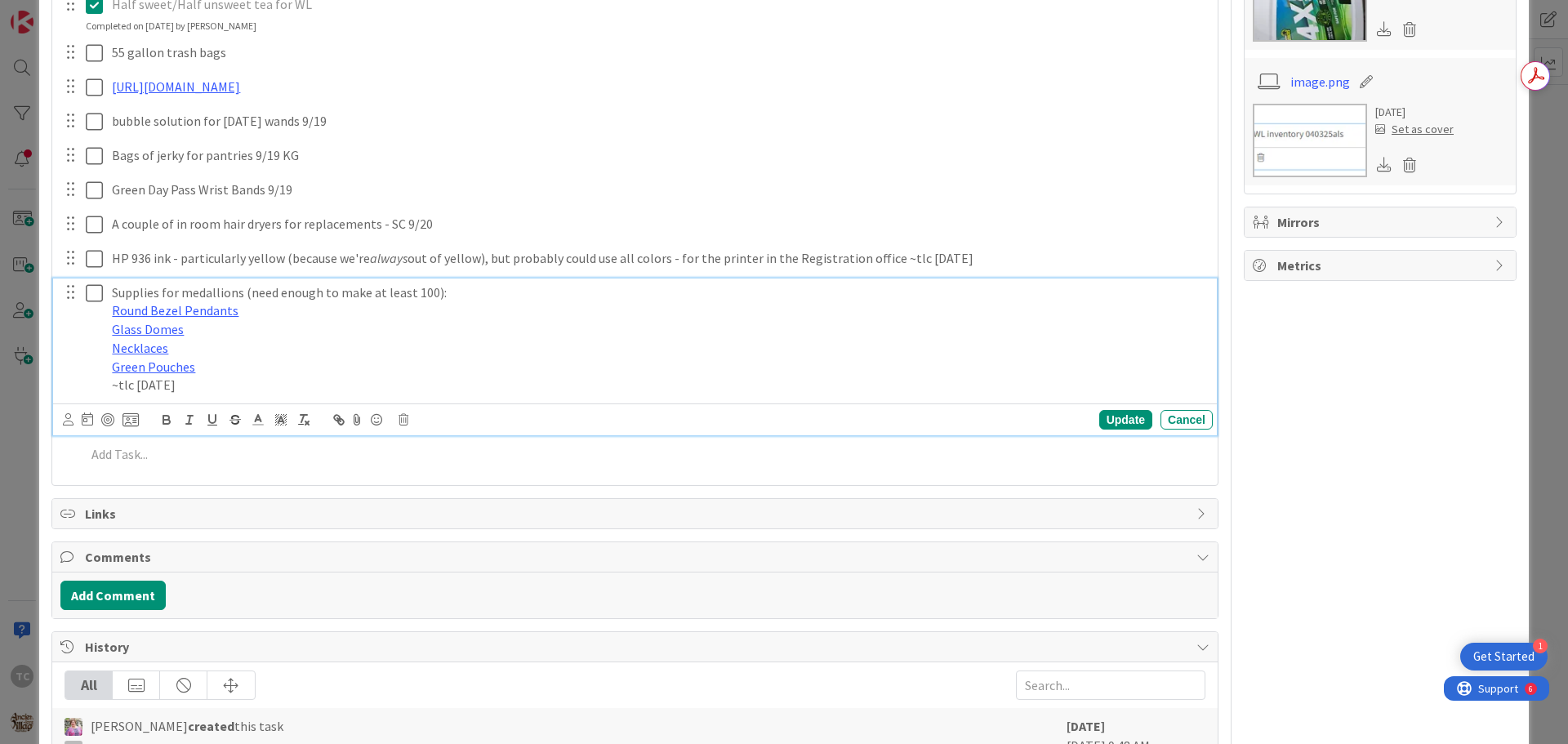
click at [205, 377] on p "Green Pouches" at bounding box center [659, 367] width 1094 height 19
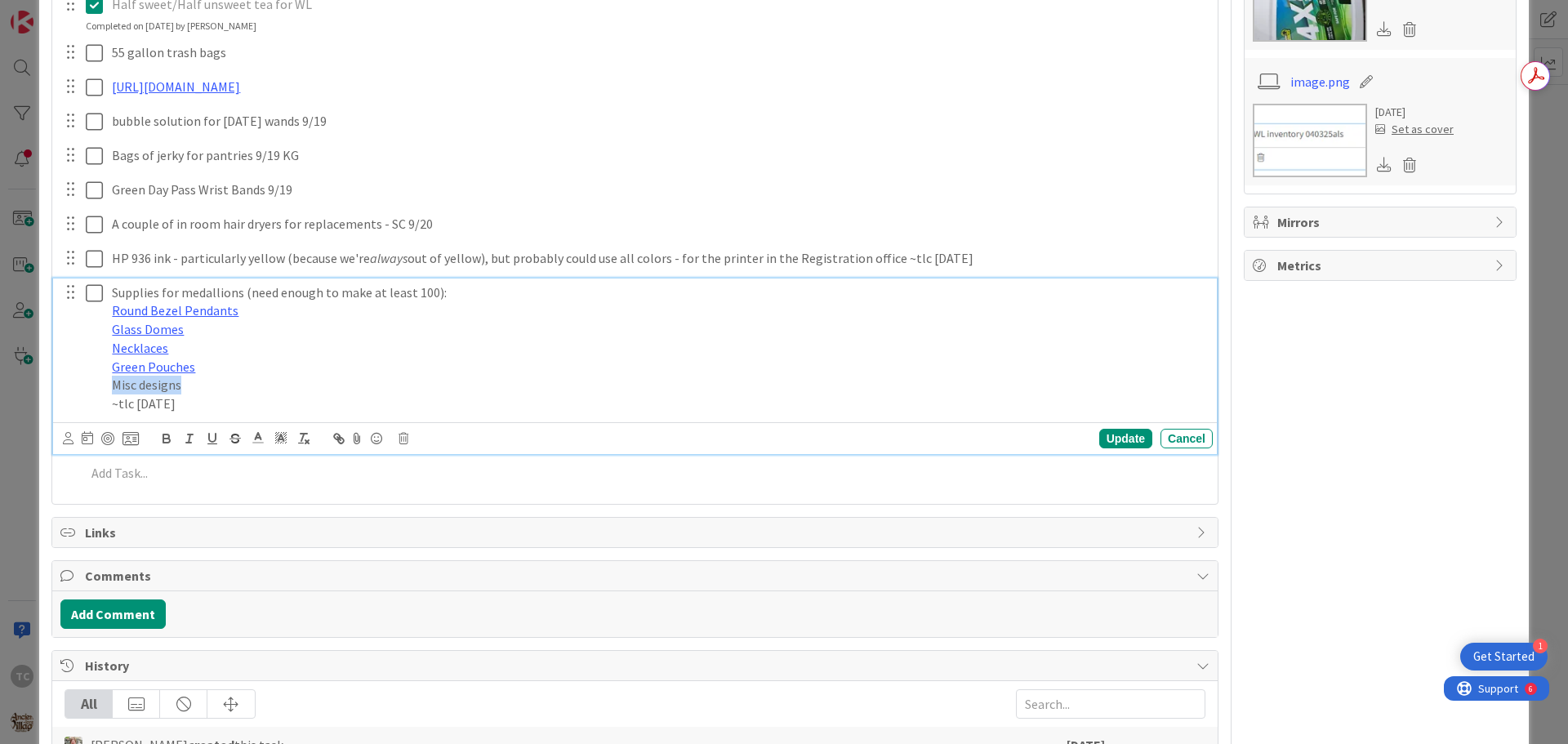
drag, startPoint x: 188, startPoint y: 461, endPoint x: 109, endPoint y: 458, distance: 79.1
click at [109, 418] on div "Supplies for medallions (need enough to make at least 100): Round Bezel Pendant…" at bounding box center [658, 348] width 1107 height 140
click at [336, 439] on icon "button" at bounding box center [337, 436] width 6 height 6
paste input "[URL][DOMAIN_NAME]"
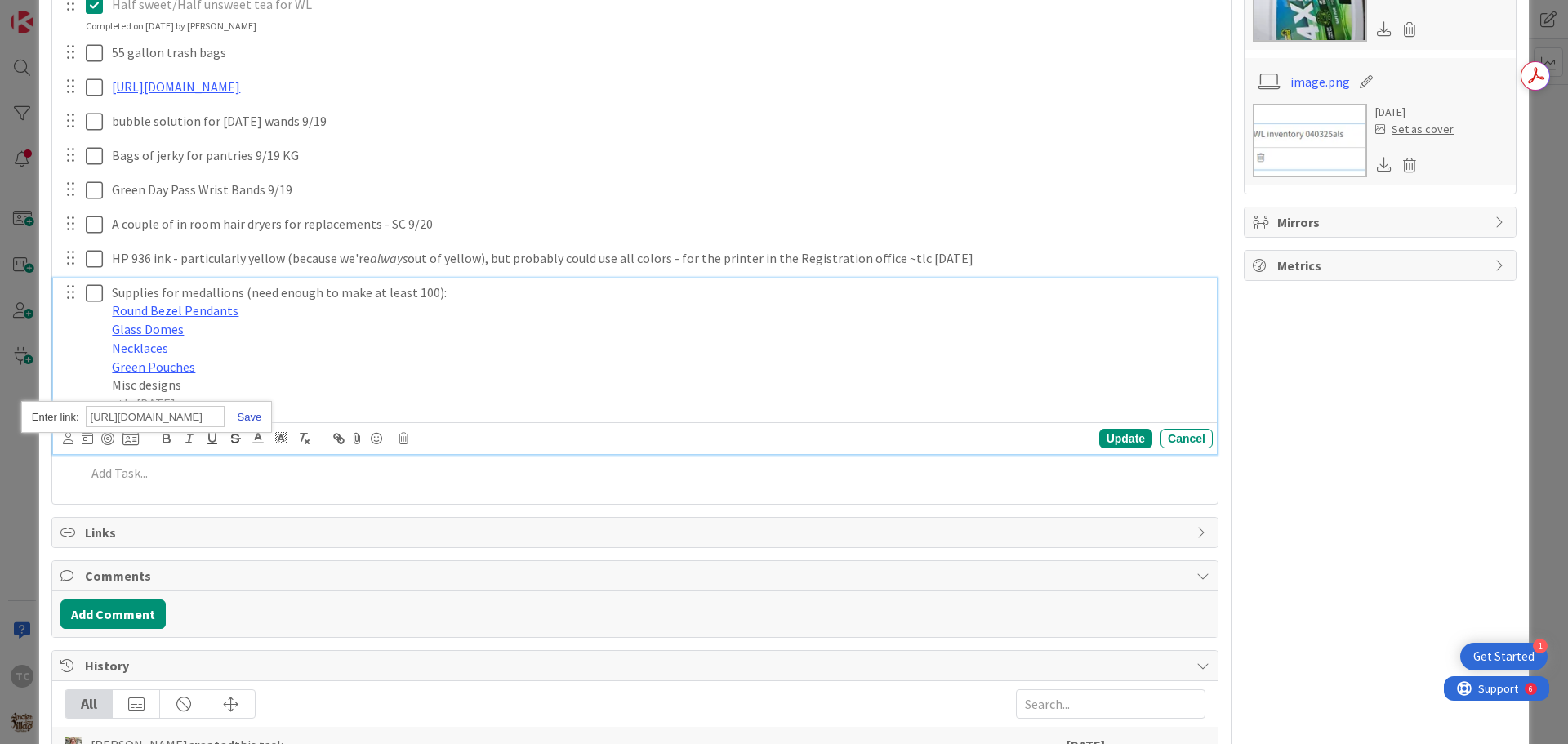
type input "[URL][DOMAIN_NAME]"
click at [241, 423] on link at bounding box center [243, 417] width 37 height 12
click at [1116, 448] on div "Update" at bounding box center [1125, 438] width 53 height 20
click at [428, 302] on p "Supplies for medallions (need enough to make at least 100):" at bounding box center [659, 293] width 1094 height 19
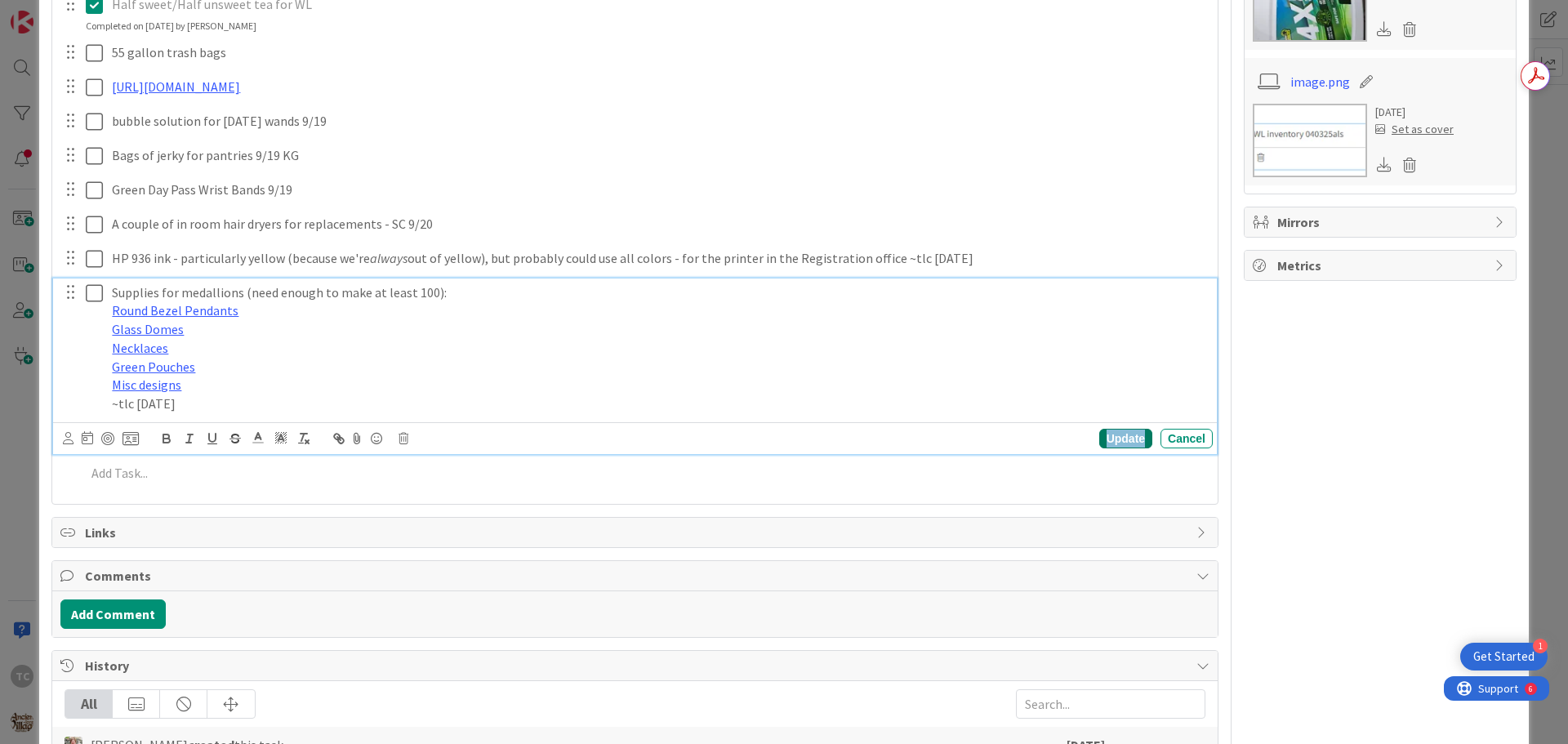
click at [1117, 448] on div "Update" at bounding box center [1125, 438] width 53 height 20
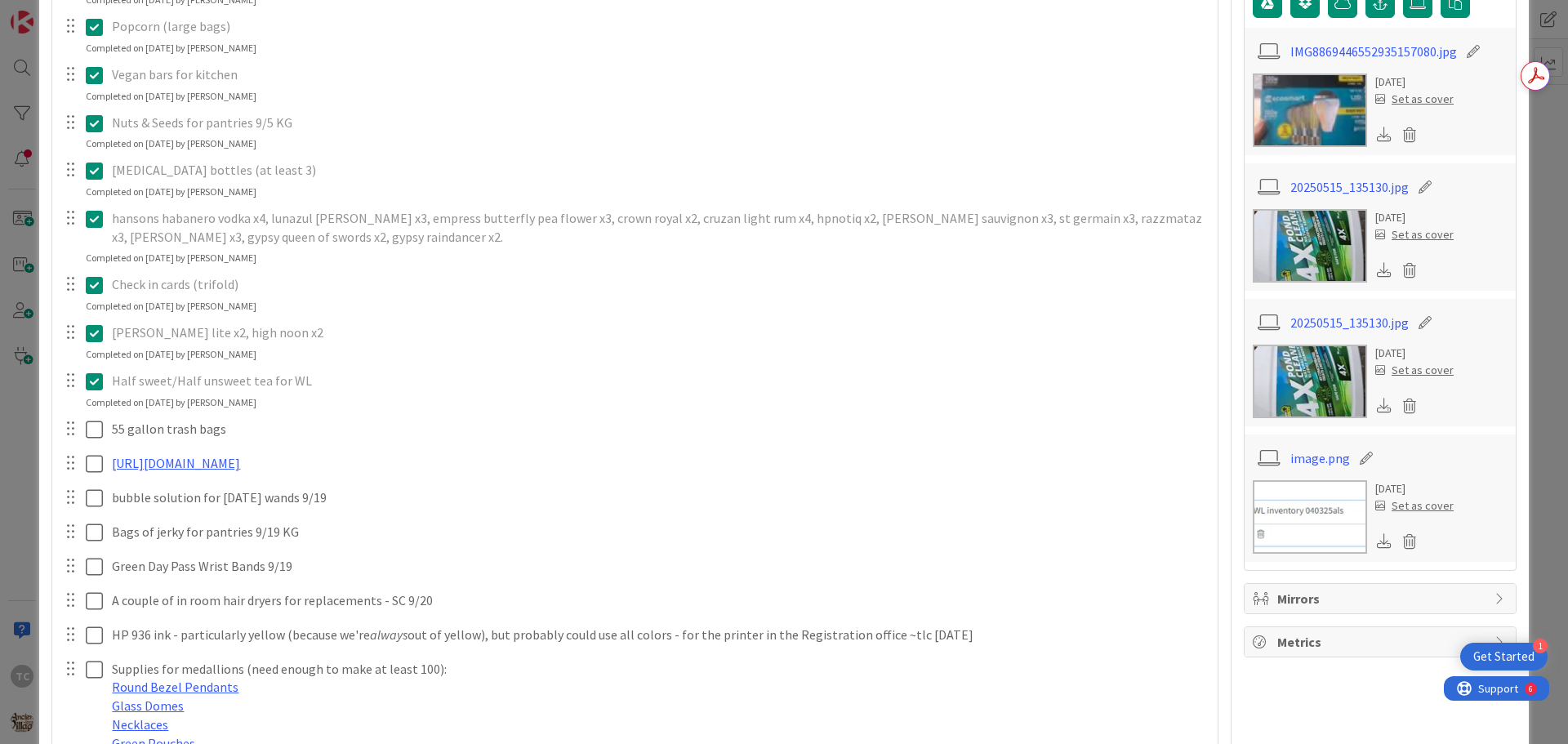
scroll to position [571, 0]
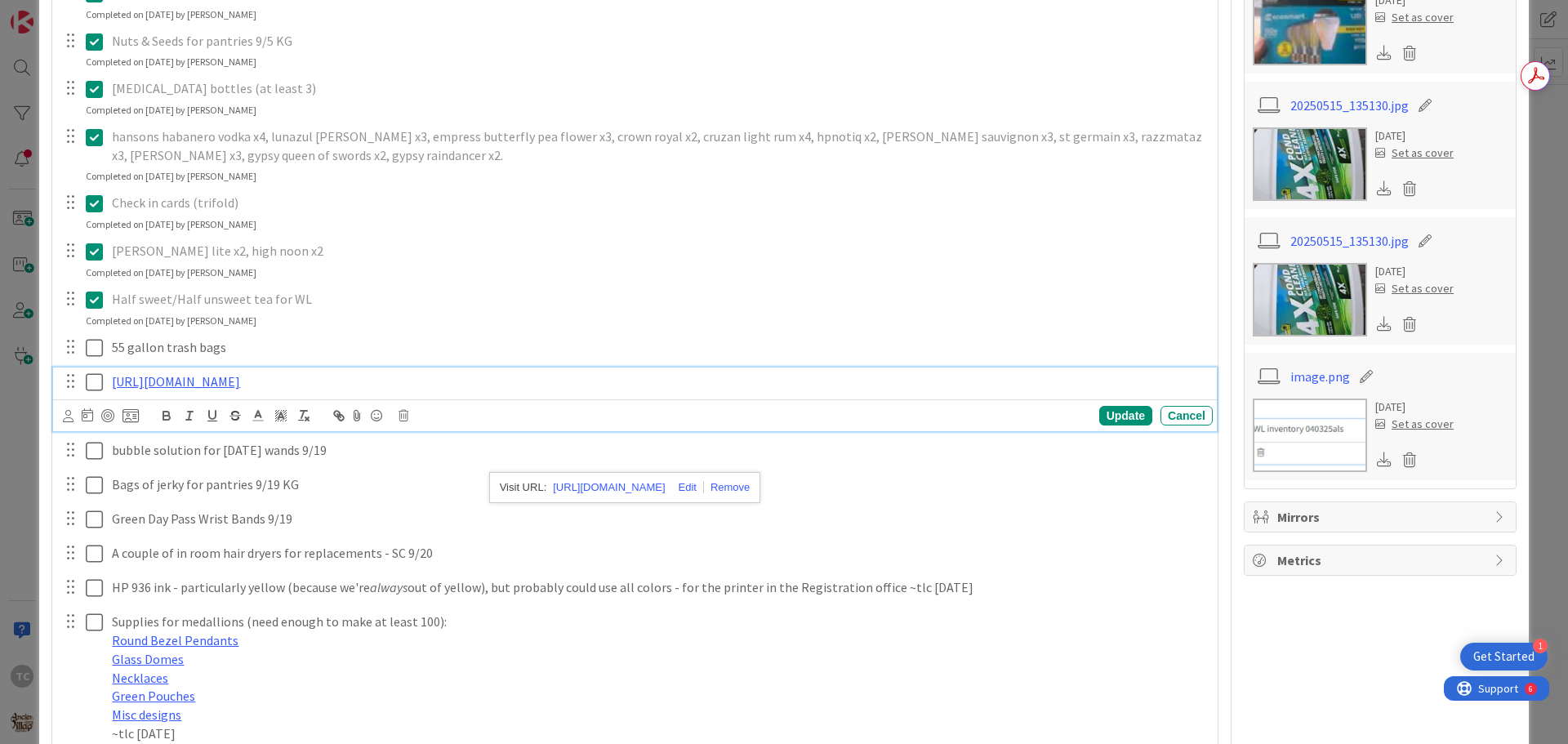
click at [966, 425] on div "Update Cancel" at bounding box center [989, 415] width 446 height 20
click at [1100, 425] on div "Update" at bounding box center [1125, 415] width 53 height 20
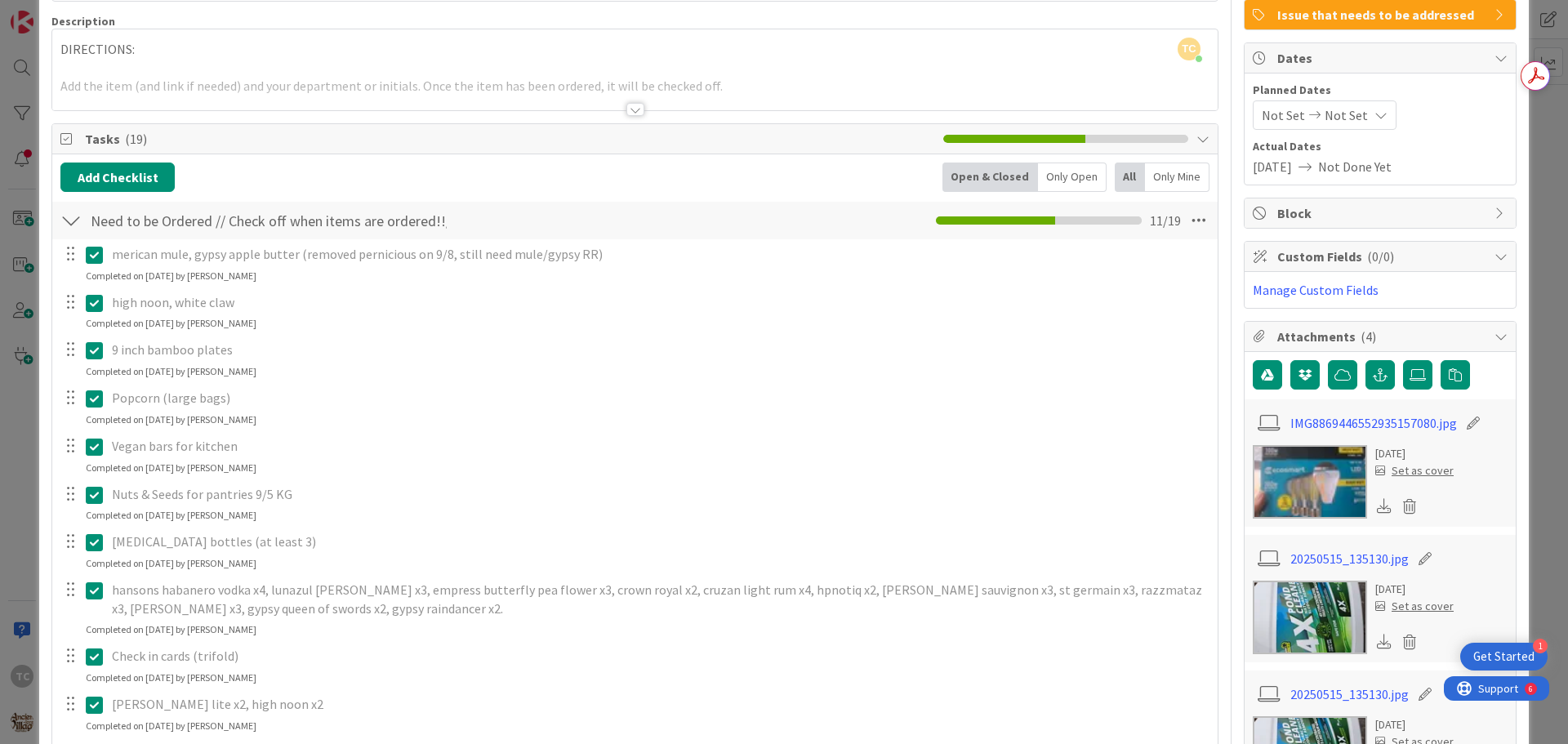
scroll to position [0, 0]
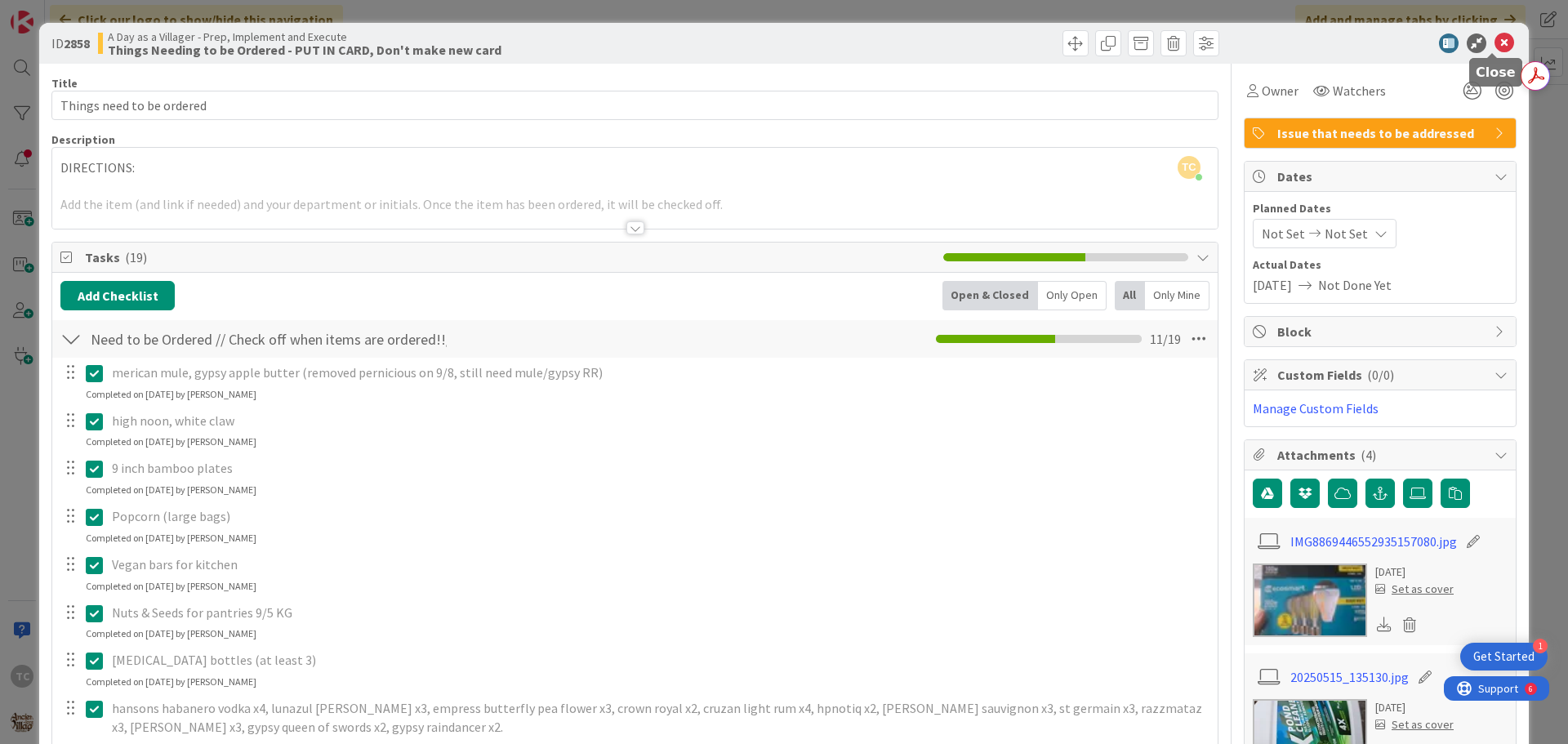
click at [1501, 42] on icon at bounding box center [1504, 43] width 20 height 20
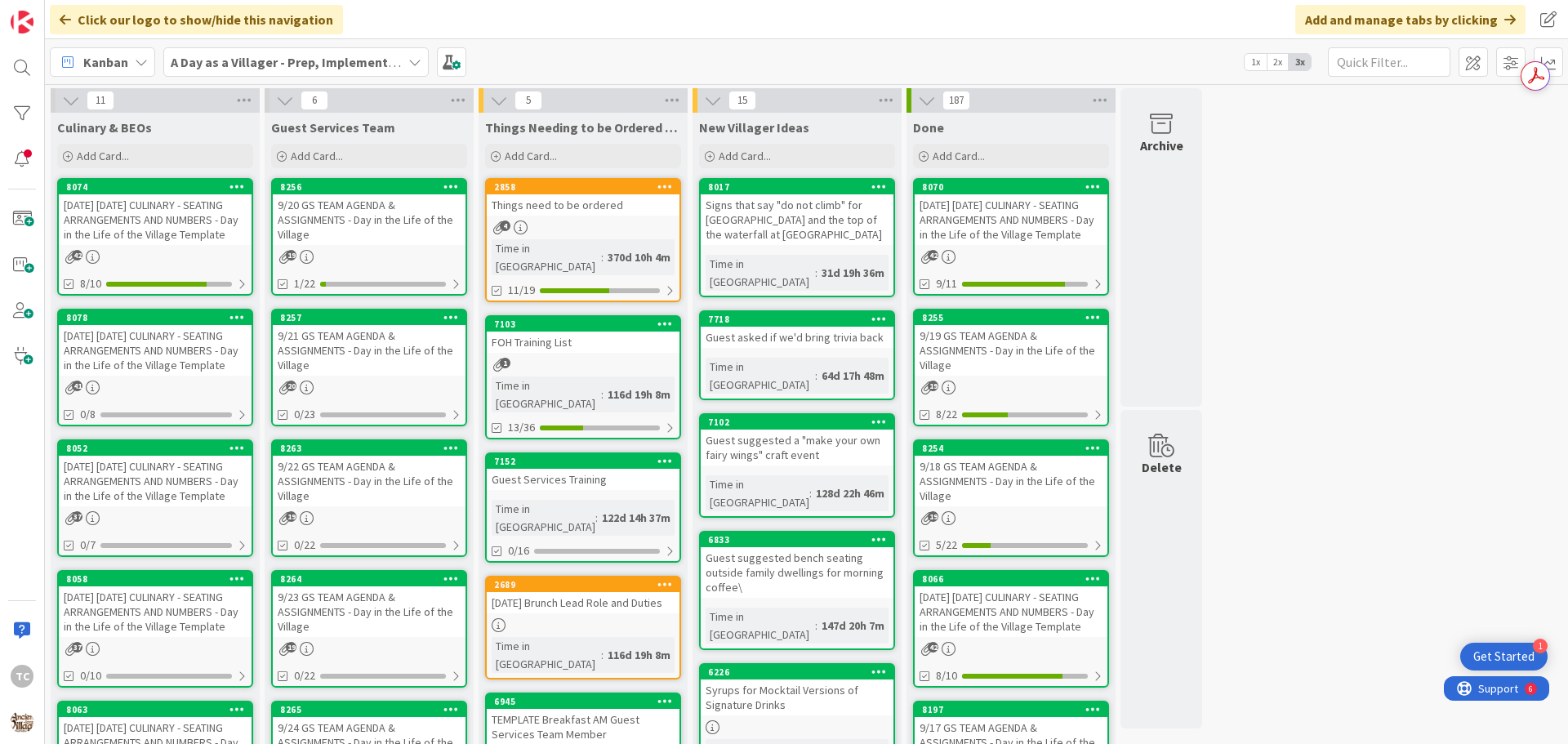
click at [604, 60] on div "Kanban A Day as a Villager - Prep, Implement and Execute 1x 2x 3x" at bounding box center [807, 62] width 1523 height 45
click at [301, 63] on b "A Day as a Villager - Prep, Implement and Execute" at bounding box center [317, 62] width 292 height 16
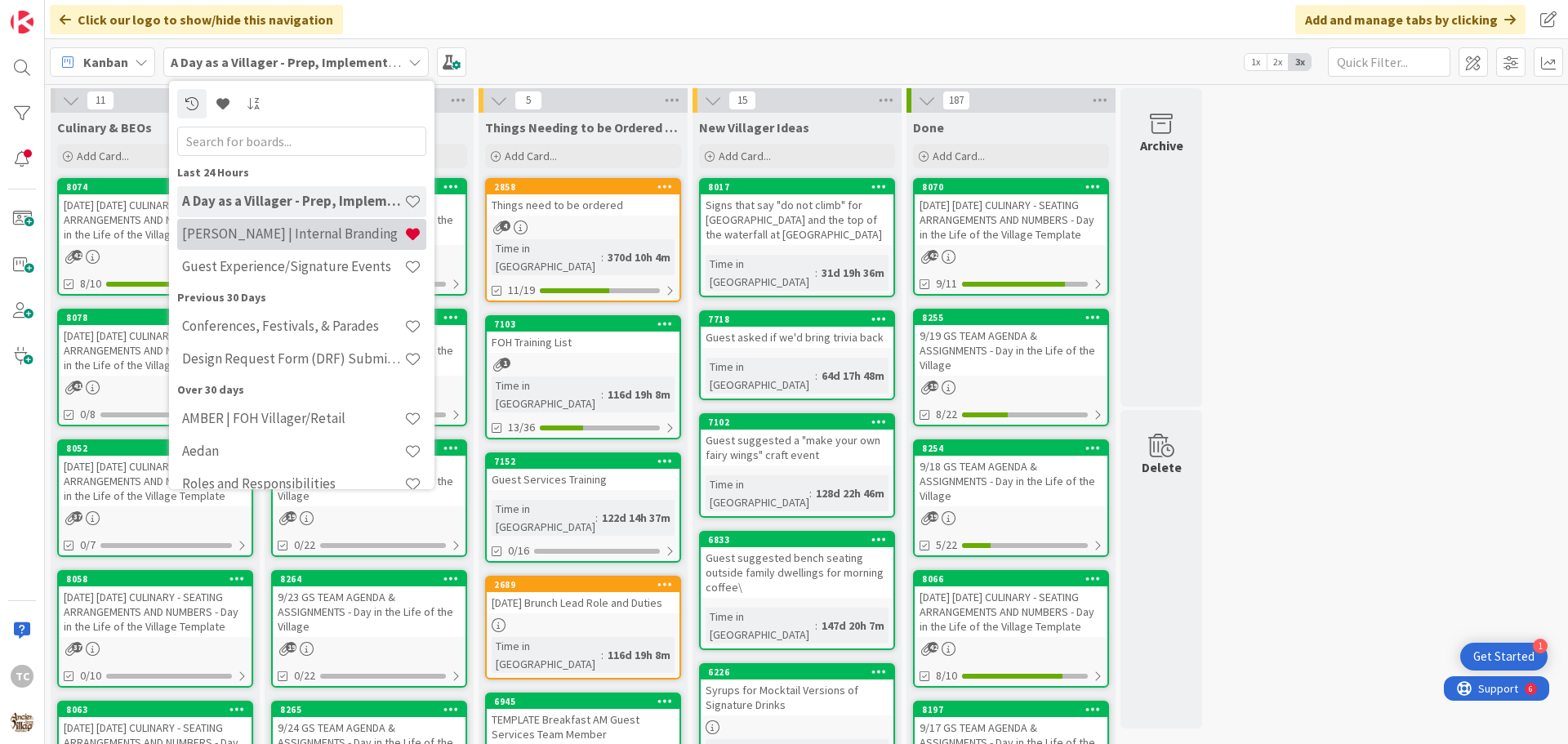
click at [311, 236] on h4 "[PERSON_NAME] | Internal Branding" at bounding box center [293, 234] width 222 height 16
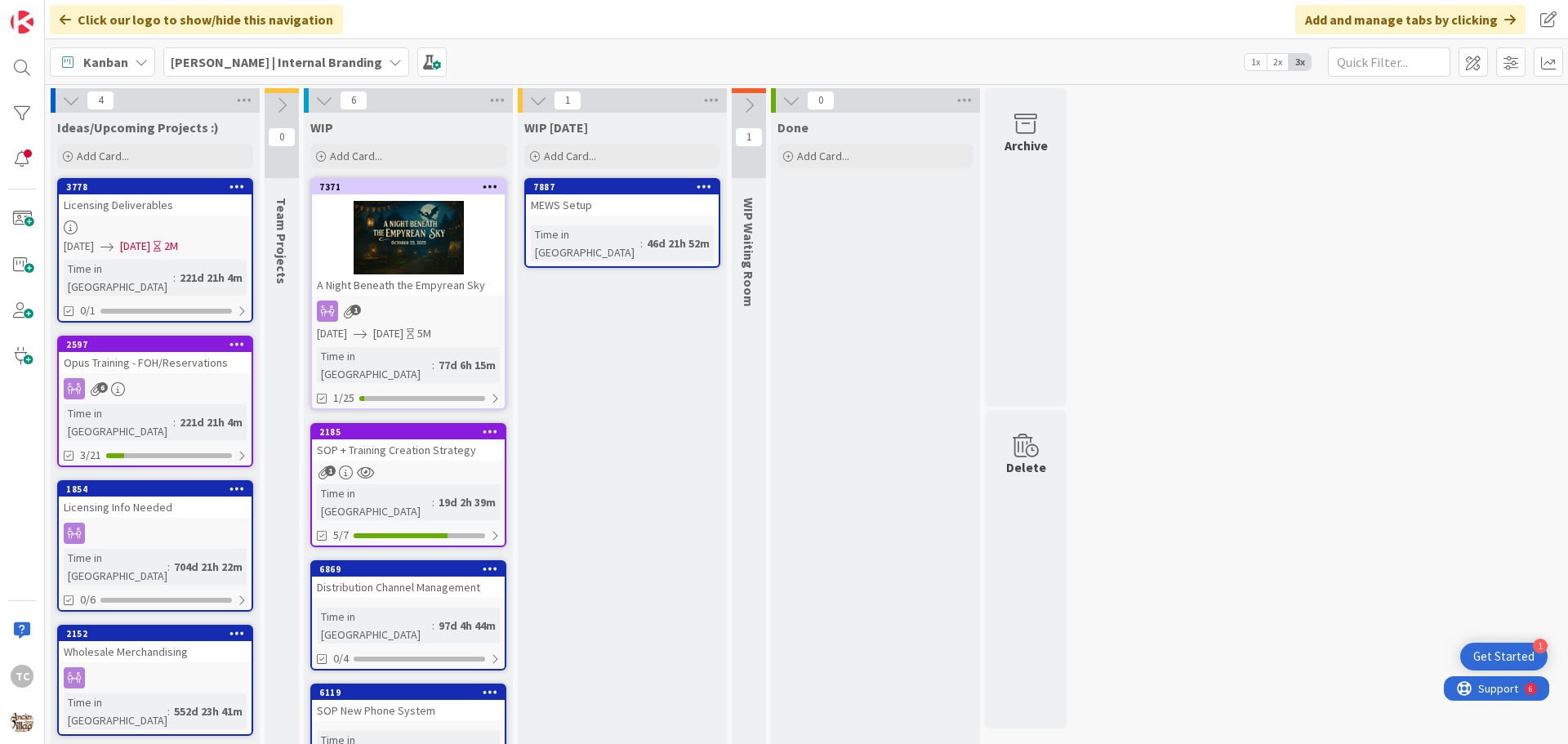
click at [517, 58] on div "[PERSON_NAME] | Internal Branding 1x 2x 3x" at bounding box center [807, 62] width 1523 height 45
